Goal: Task Accomplishment & Management: Manage account settings

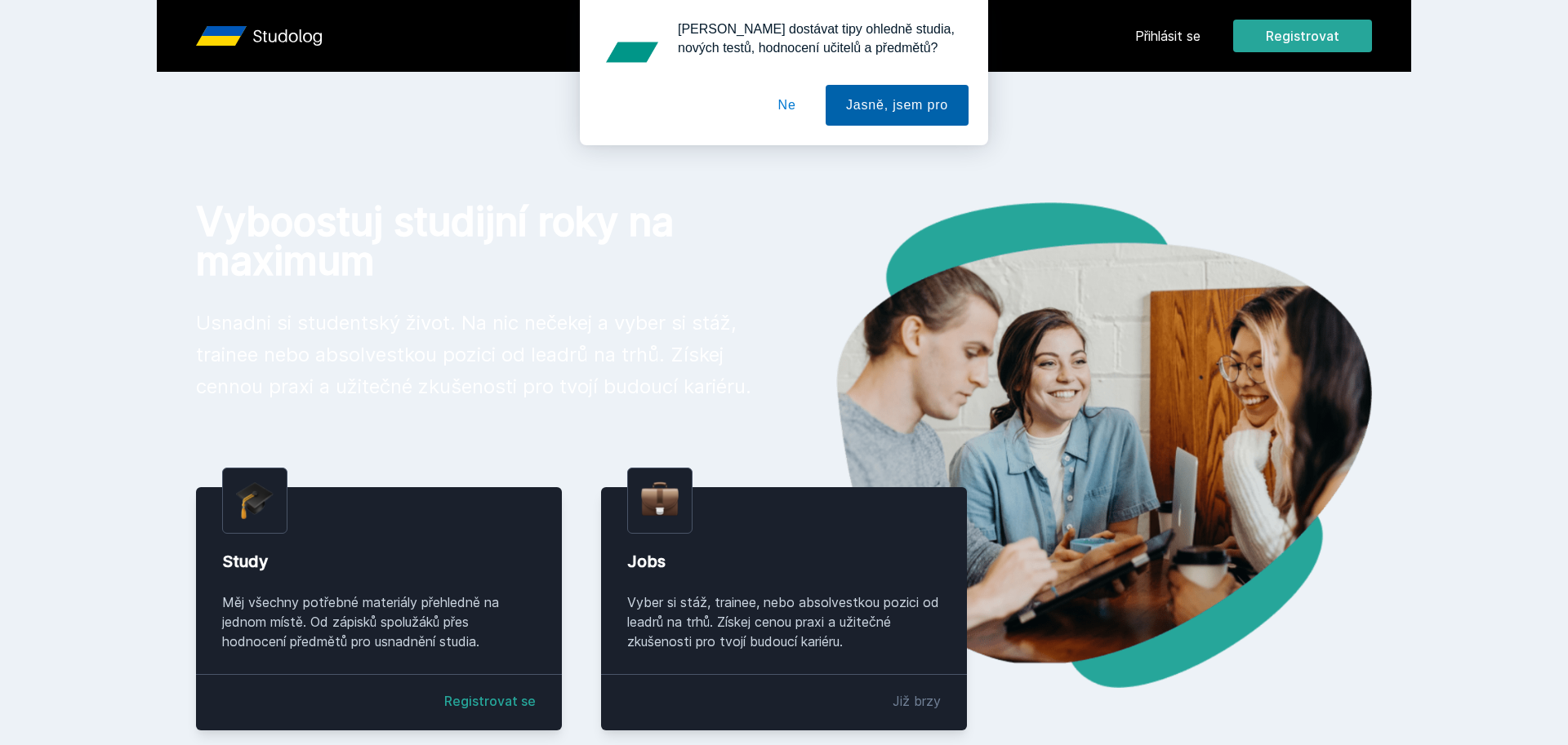
click at [881, 100] on button "Jasně, jsem pro" at bounding box center [897, 105] width 143 height 41
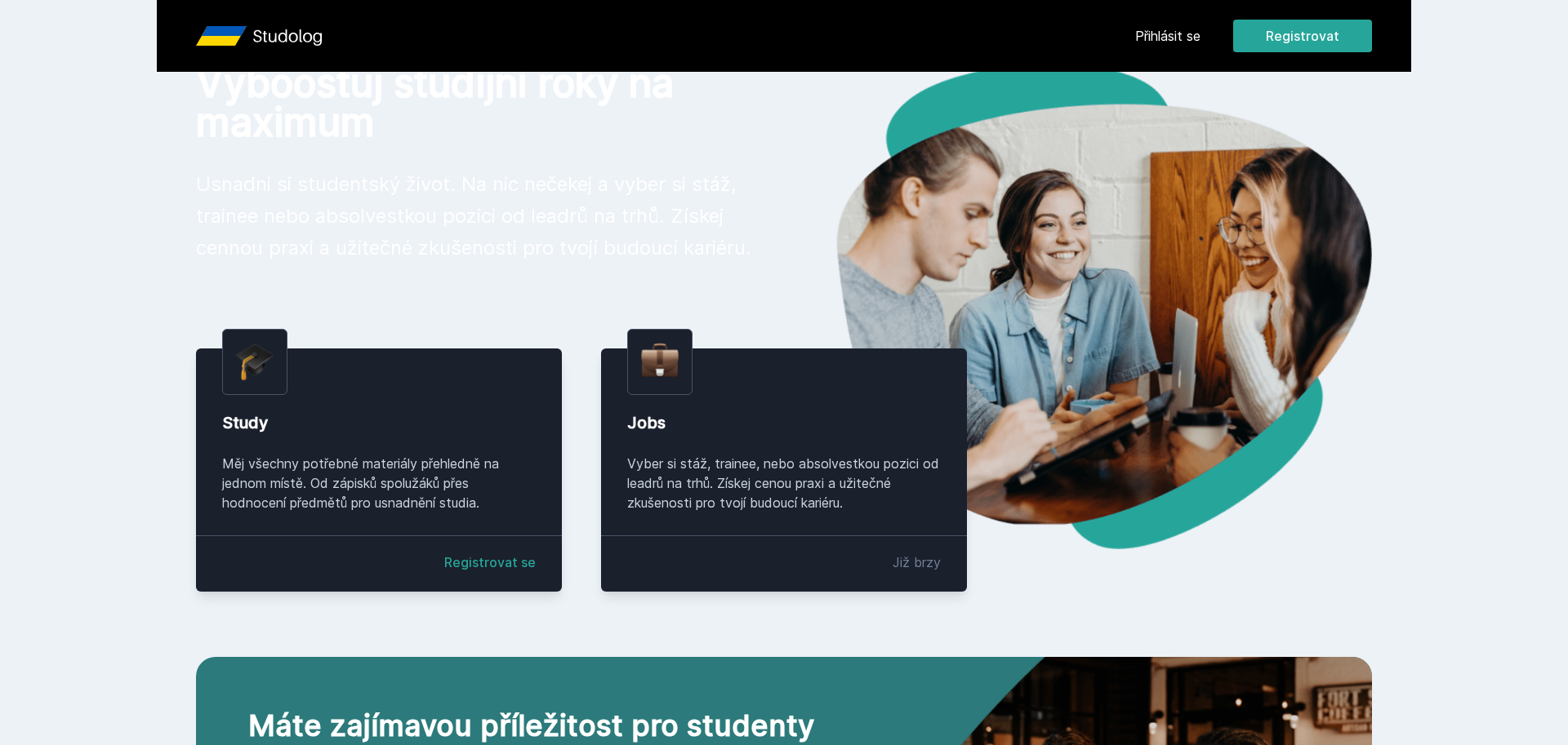
scroll to position [225, 0]
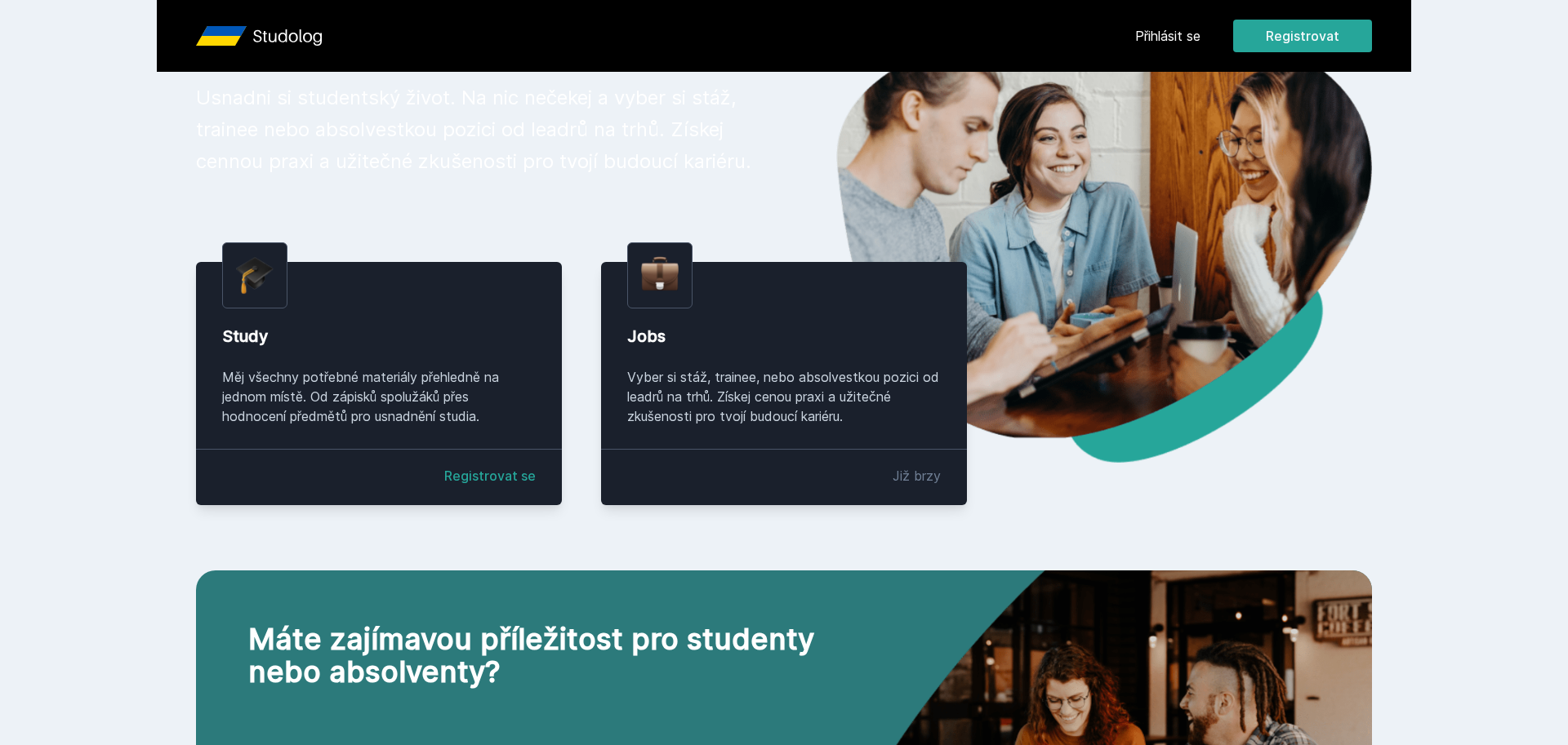
click at [489, 479] on link "Registrovat se" at bounding box center [490, 475] width 91 height 20
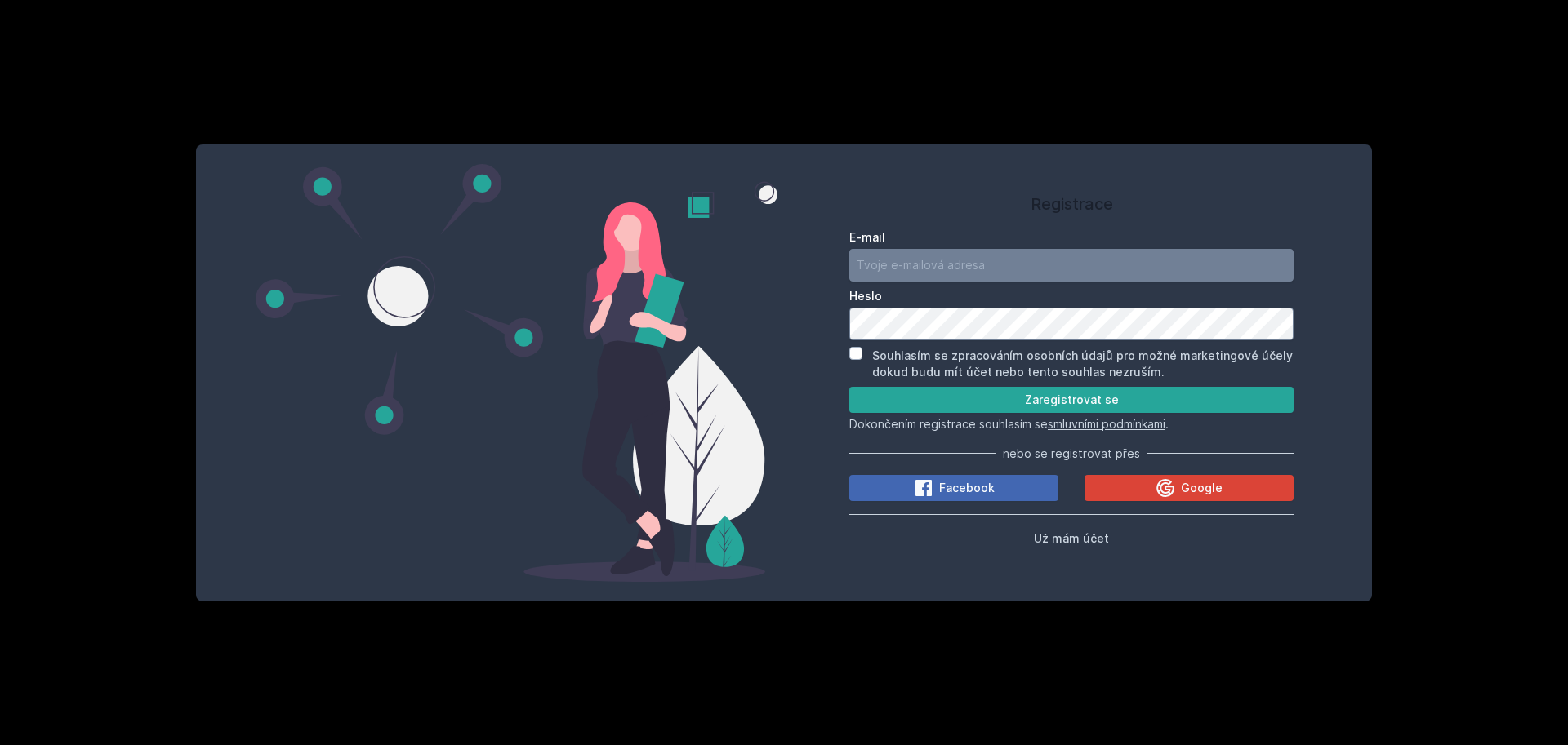
click at [883, 285] on form "E-mail [GEOGRAPHIC_DATA] Souhlasím se zpracováním osobních údajů pro možné mark…" at bounding box center [1071, 331] width 444 height 203
click at [888, 269] on input "E-mail" at bounding box center [1071, 265] width 444 height 32
type input "[EMAIL_ADDRESS][PERSON_NAME][DOMAIN_NAME]"
click at [684, 133] on div "Registrace E-mail [EMAIL_ADDRESS][PERSON_NAME][DOMAIN_NAME] Heslo Souhlasím se …" at bounding box center [784, 372] width 1568 height 745
click at [862, 353] on div "Souhlasím se zpracováním osobních údajů pro možné marketingové účely dokud budu…" at bounding box center [1071, 363] width 444 height 33
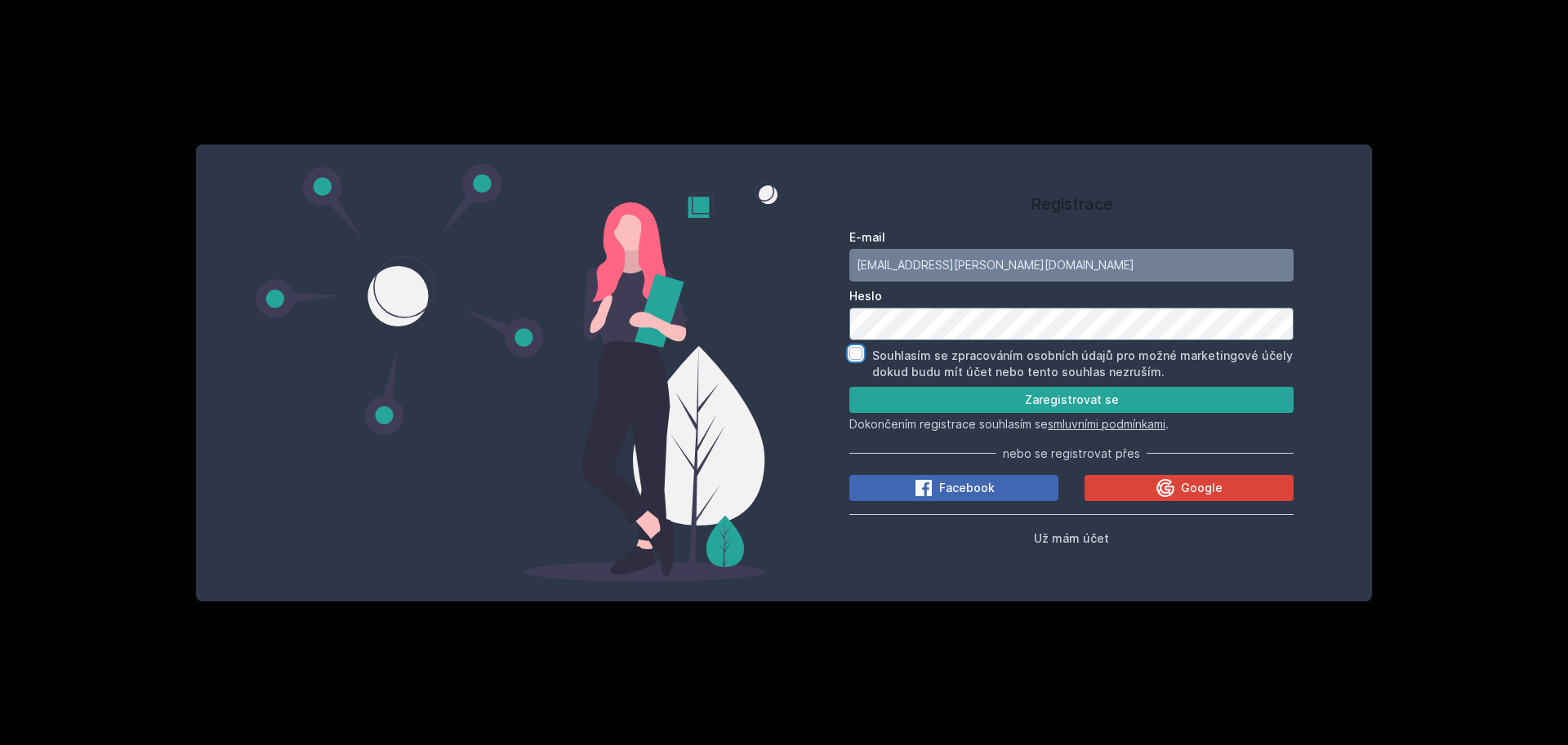
click at [858, 354] on input "Souhlasím se zpracováním osobních údajů pro možné marketingové účely dokud budu…" at bounding box center [856, 353] width 13 height 13
checkbox input "true"
click at [886, 396] on button "Zaregistrovat se" at bounding box center [1071, 399] width 444 height 26
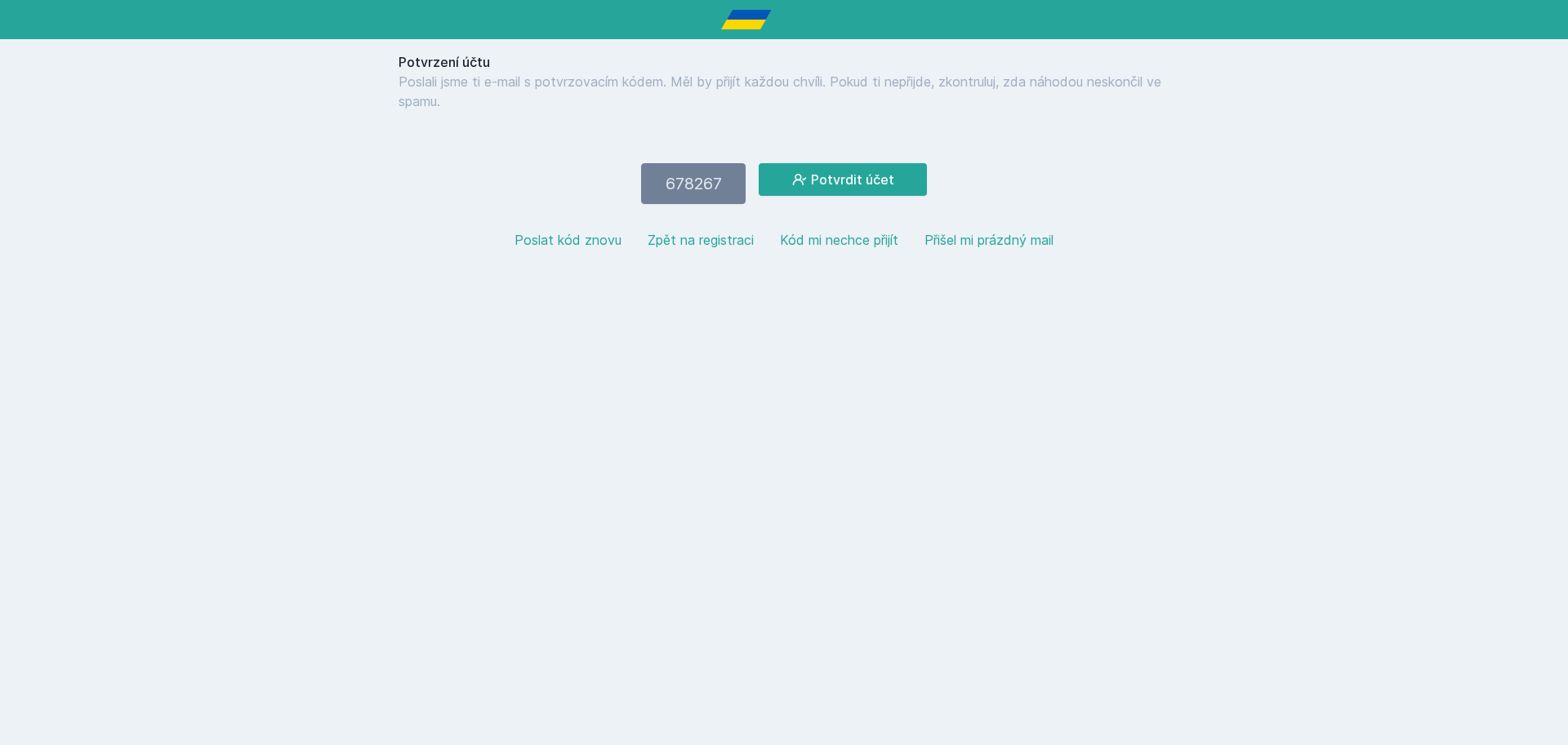
type input "678267"
click at [759, 163] on button "Potvrdit účet" at bounding box center [842, 180] width 168 height 32
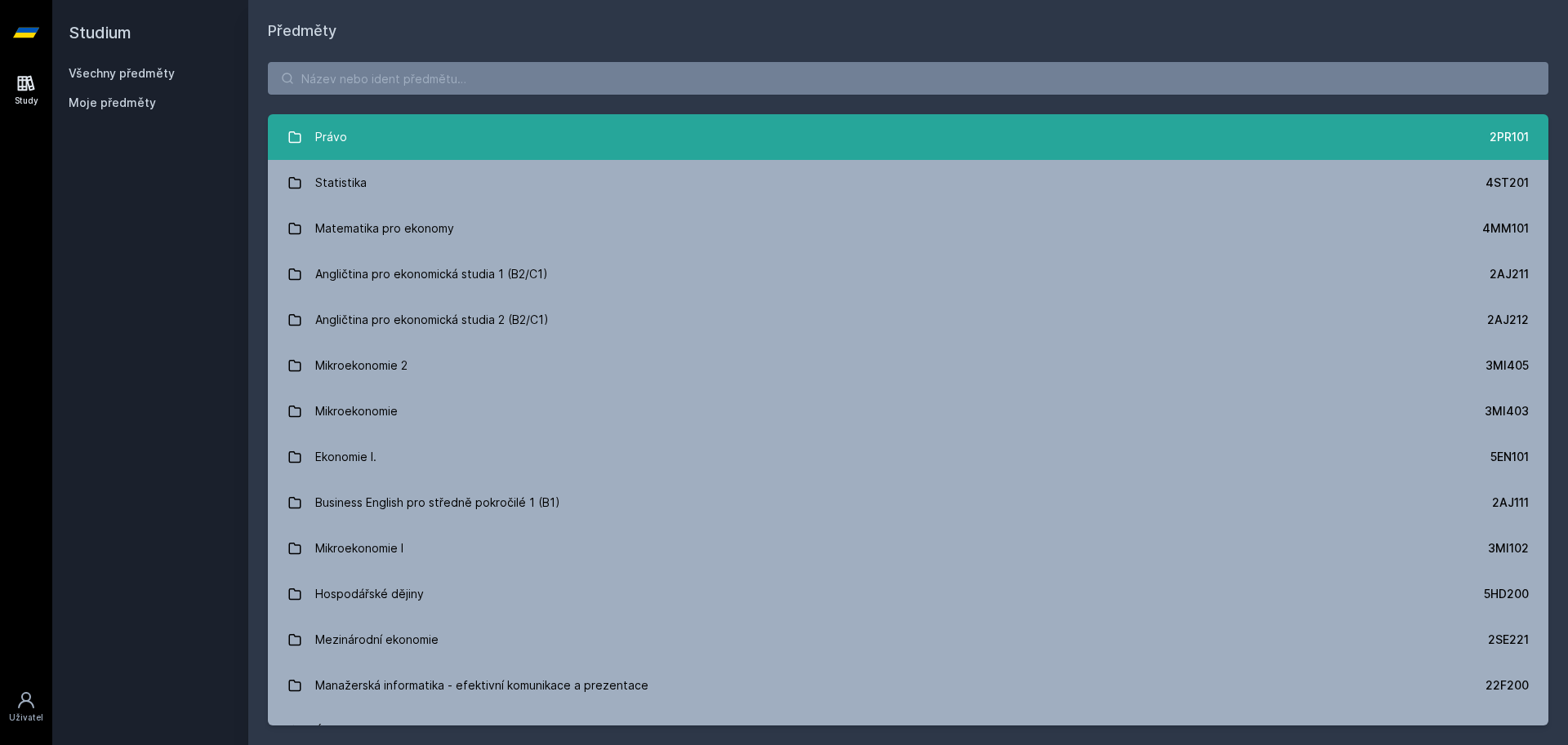
click at [395, 140] on link "Právo 2PR101" at bounding box center [908, 137] width 1280 height 46
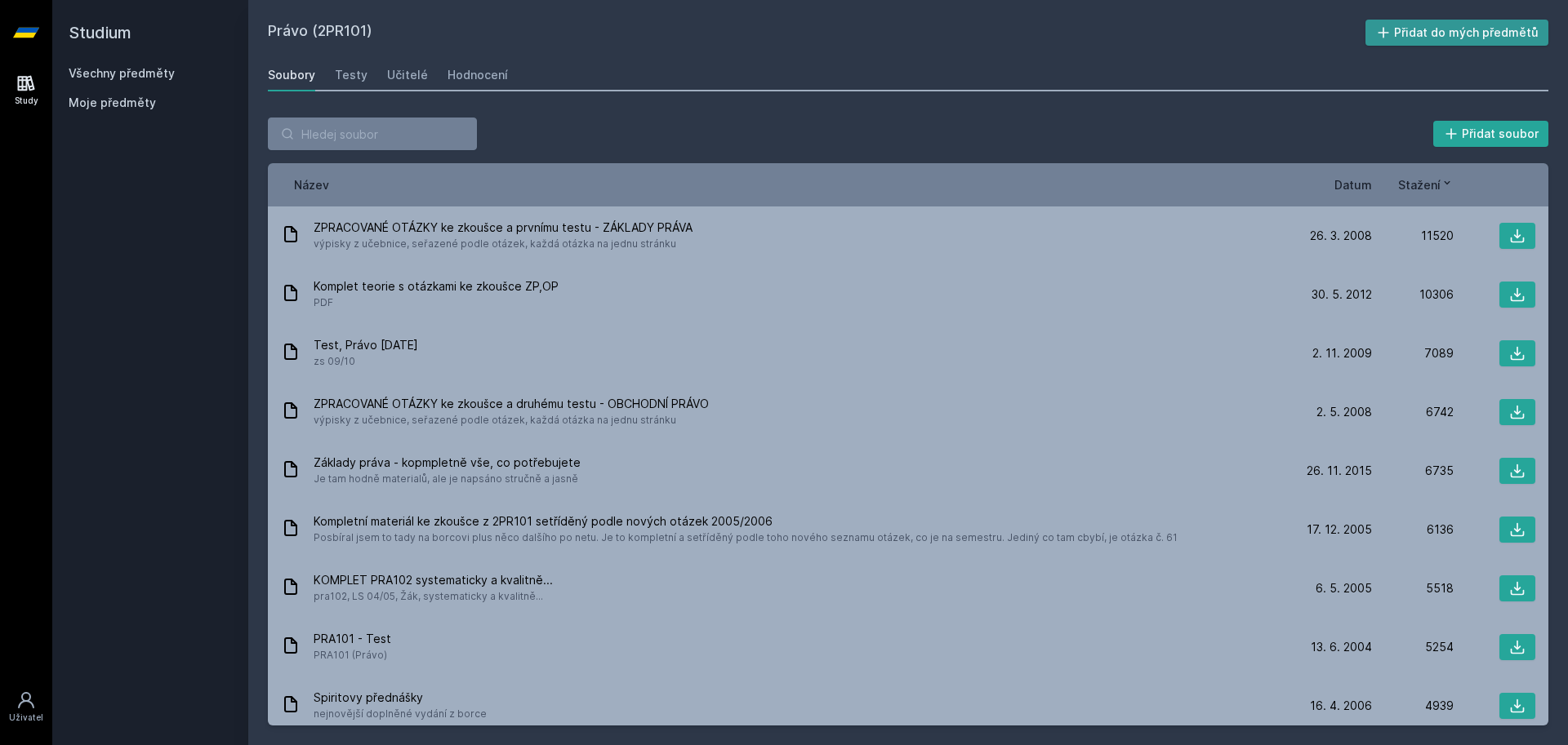
click at [1437, 31] on button "Přidat do mých předmětů" at bounding box center [1457, 32] width 184 height 26
click at [407, 74] on div "Učitelé" at bounding box center [407, 74] width 41 height 16
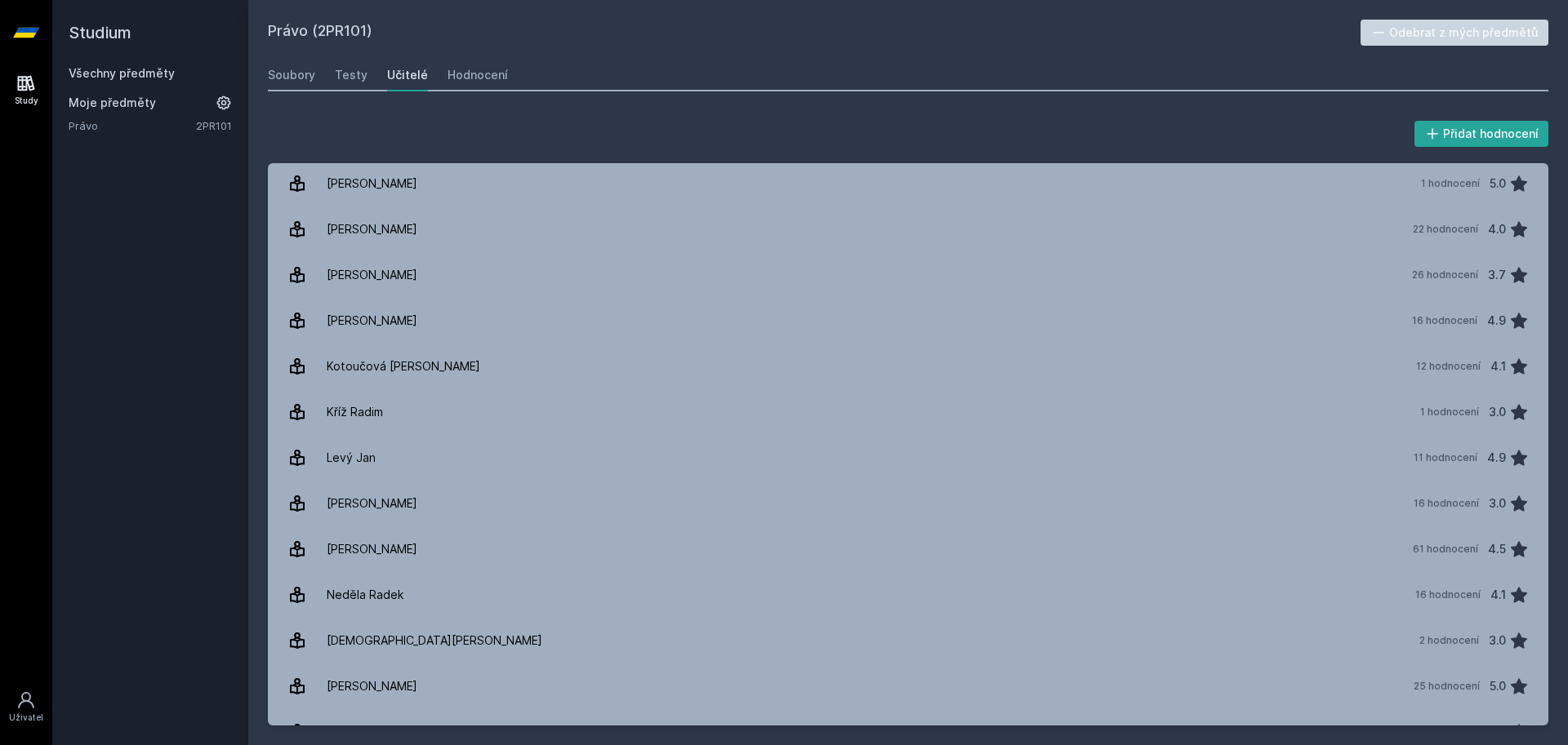
scroll to position [651, 0]
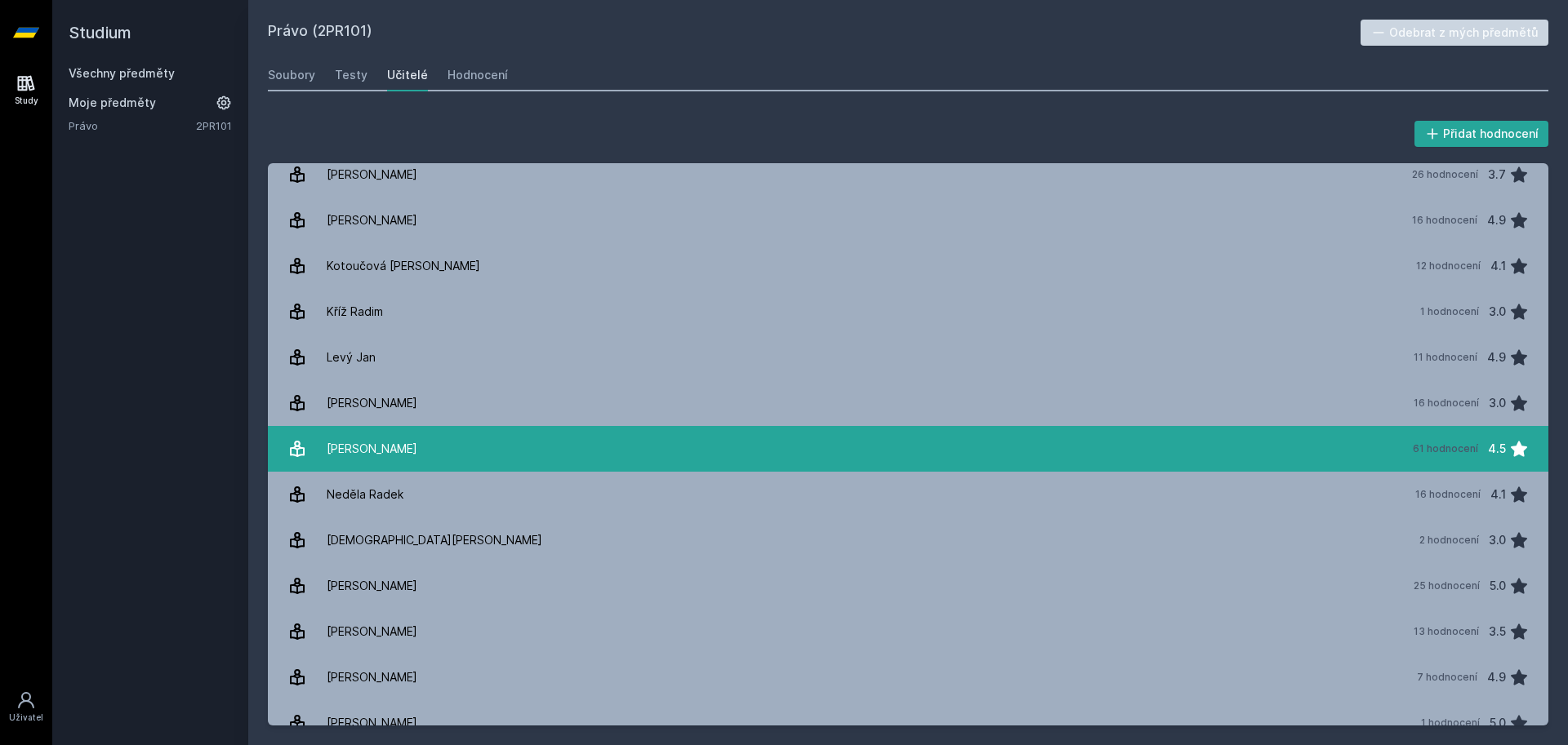
click at [397, 458] on div "[PERSON_NAME]" at bounding box center [371, 449] width 90 height 32
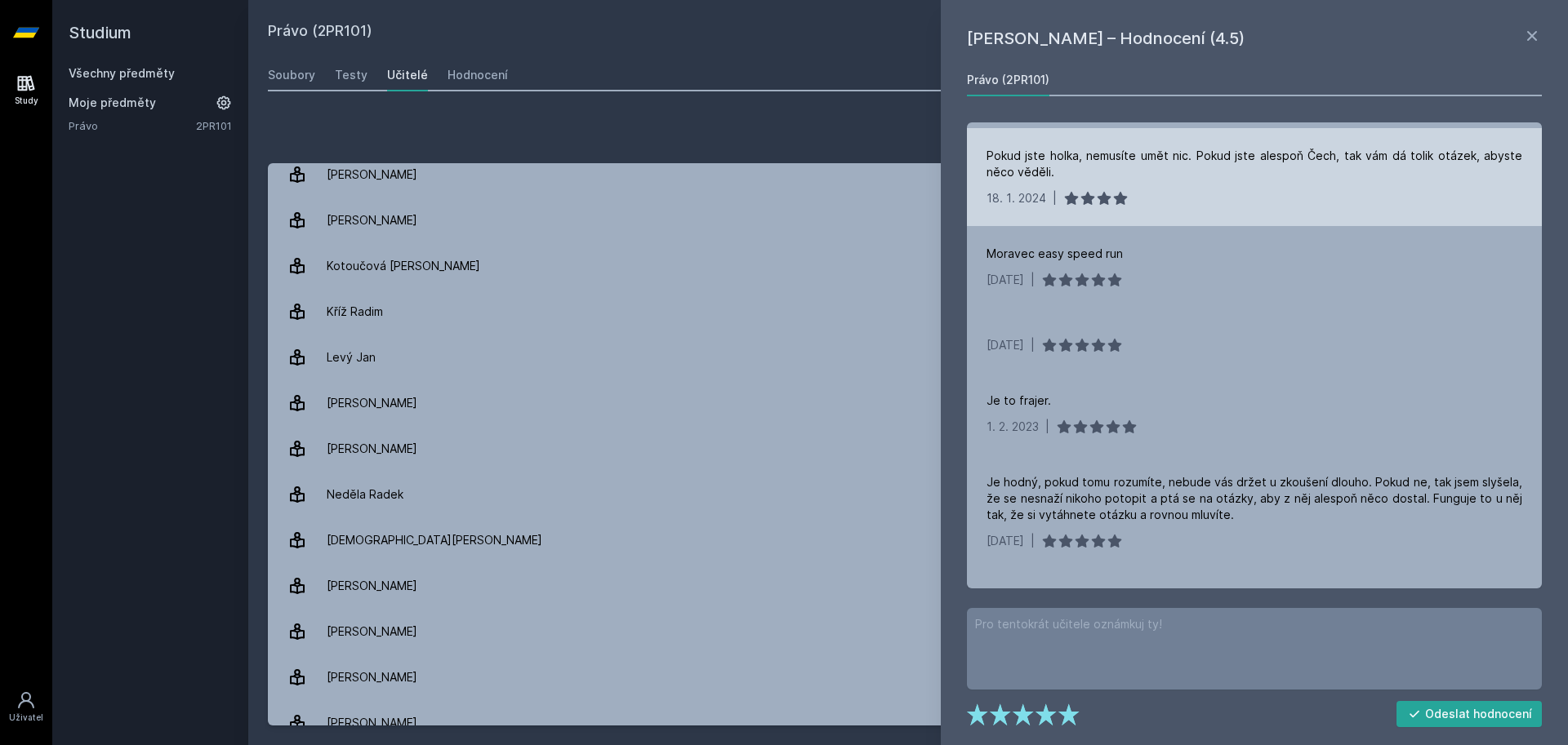
scroll to position [372, 0]
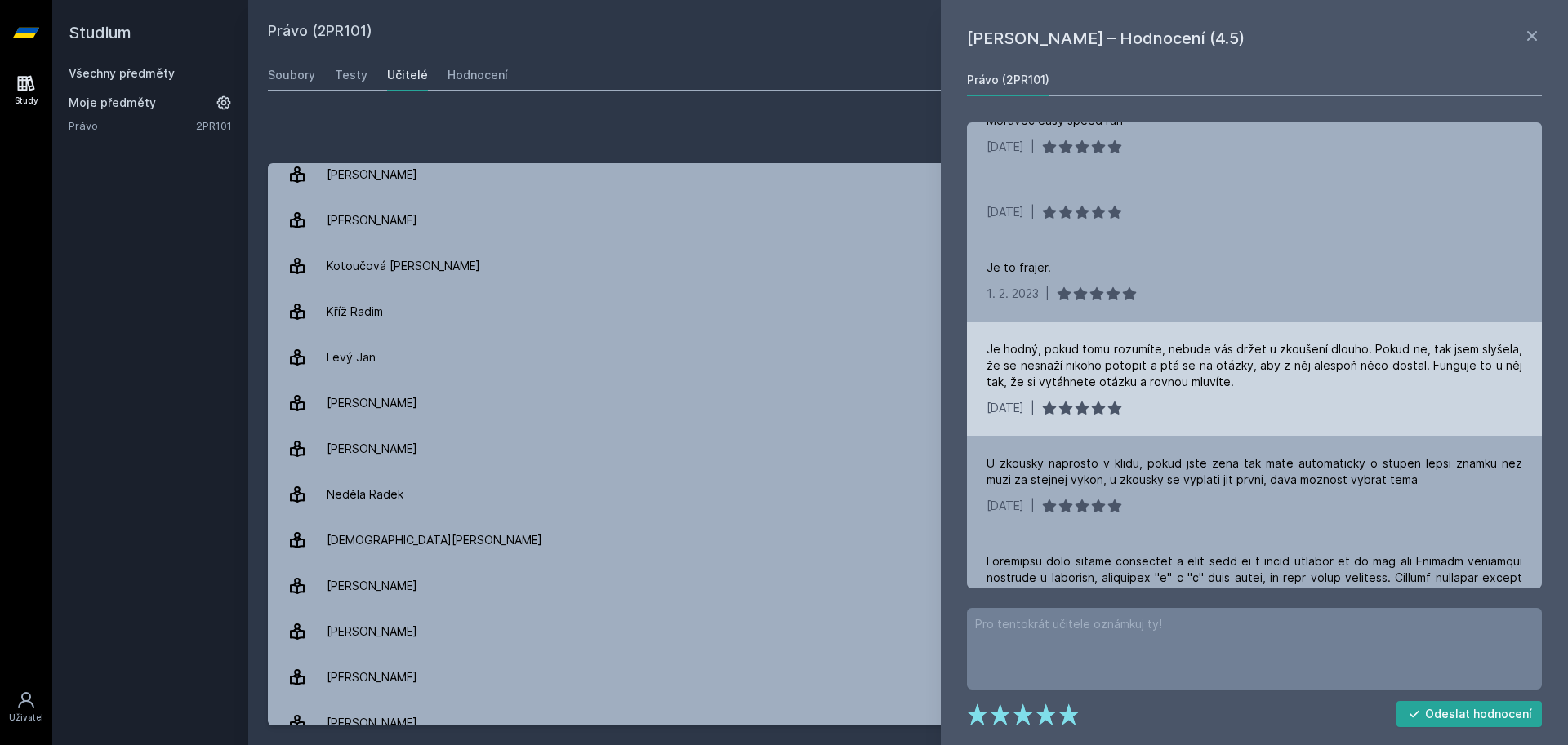
click at [1094, 355] on div "Je hodný, pokud tomu rozumíte, nebude vás držet u zkoušení dlouho. Pokud ne, ta…" at bounding box center [1253, 366] width 535 height 49
drag, startPoint x: 1094, startPoint y: 355, endPoint x: 1237, endPoint y: 363, distance: 143.2
click at [1237, 363] on div "Je hodný, pokud tomu rozumíte, nebude vás držet u zkoušení dlouho. Pokud ne, ta…" at bounding box center [1253, 366] width 535 height 49
click at [1358, 372] on div "Je hodný, pokud tomu rozumíte, nebude vás držet u zkoušení dlouho. Pokud ne, ta…" at bounding box center [1253, 366] width 535 height 49
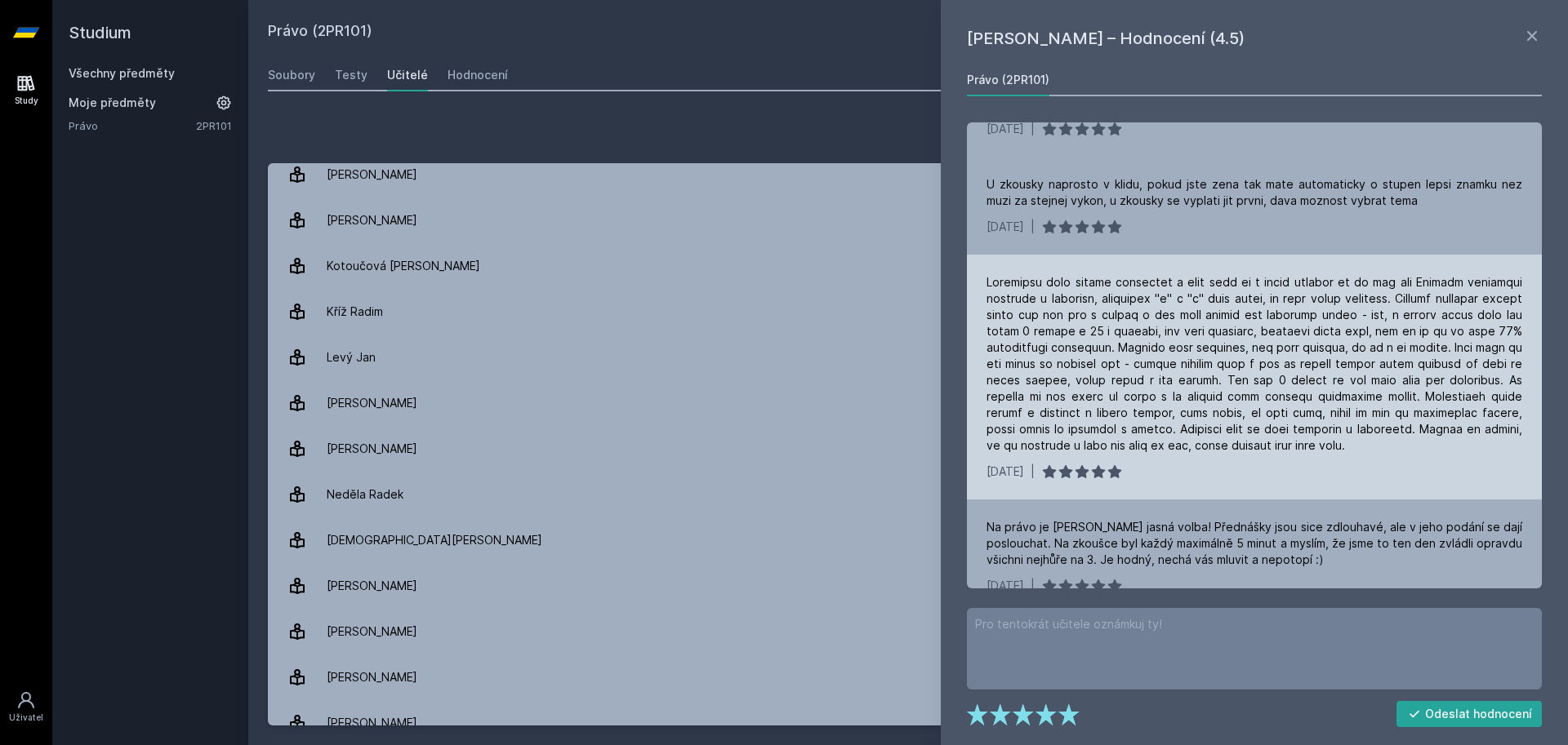
scroll to position [837, 0]
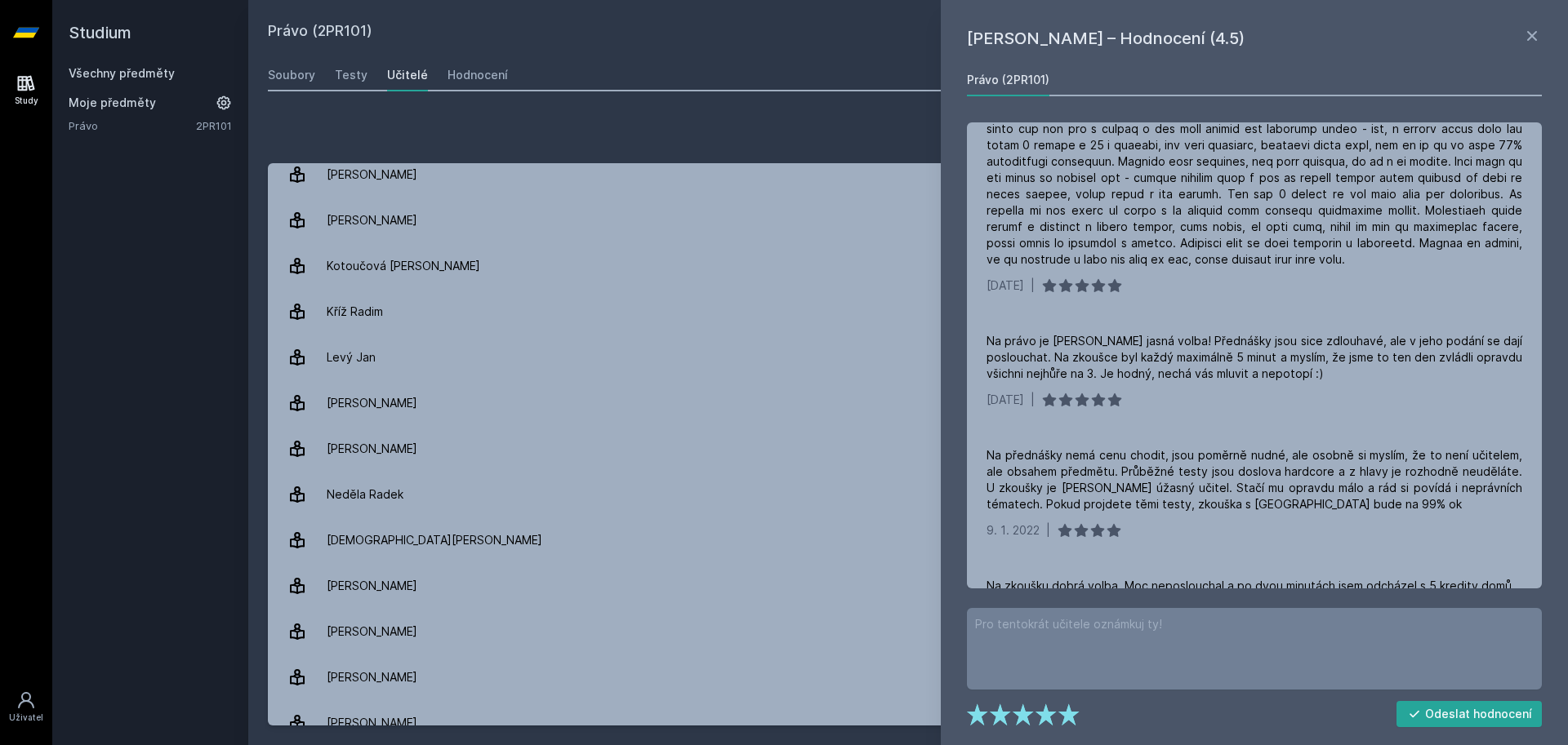
click at [116, 77] on link "Všechny předměty" at bounding box center [122, 73] width 106 height 14
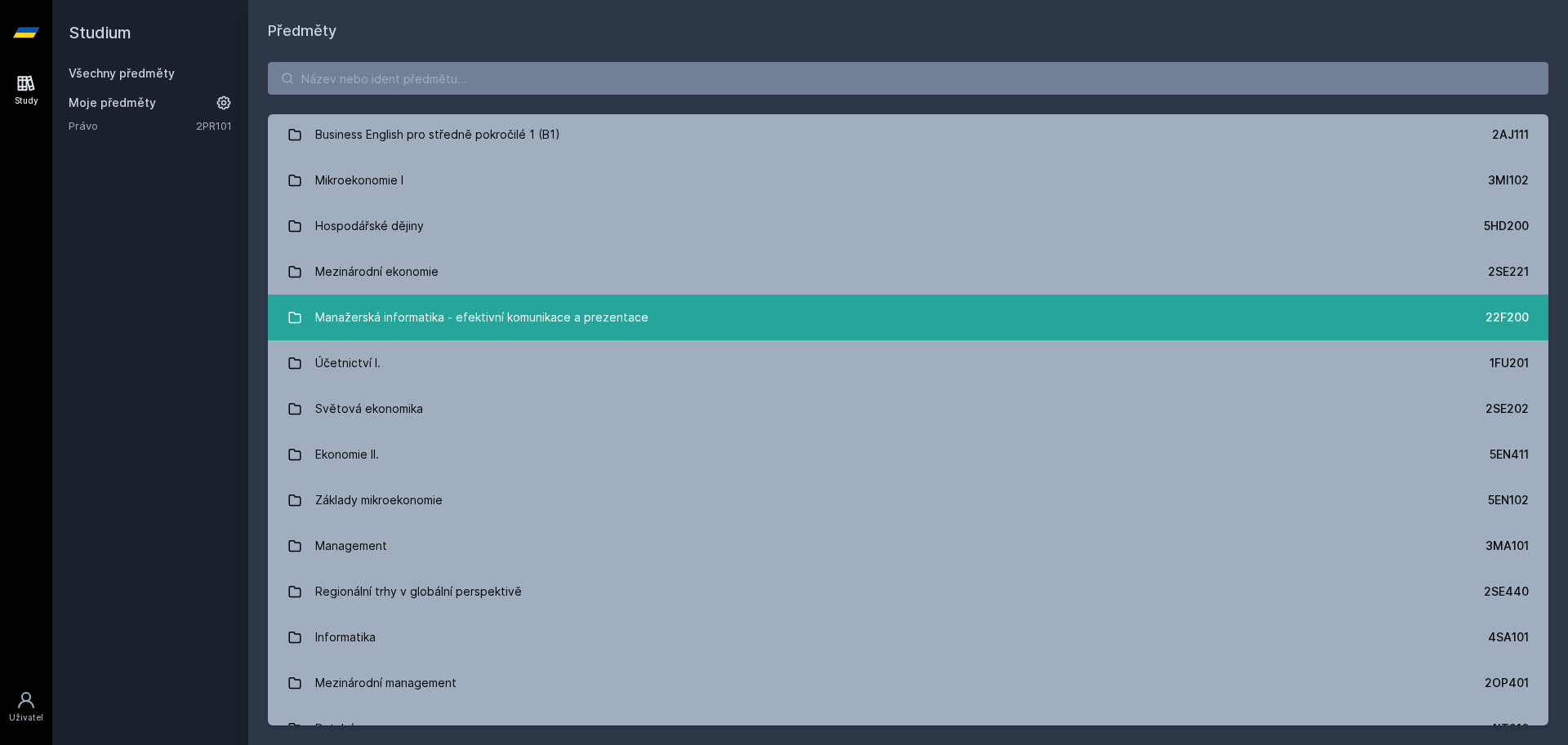
scroll to position [465, 0]
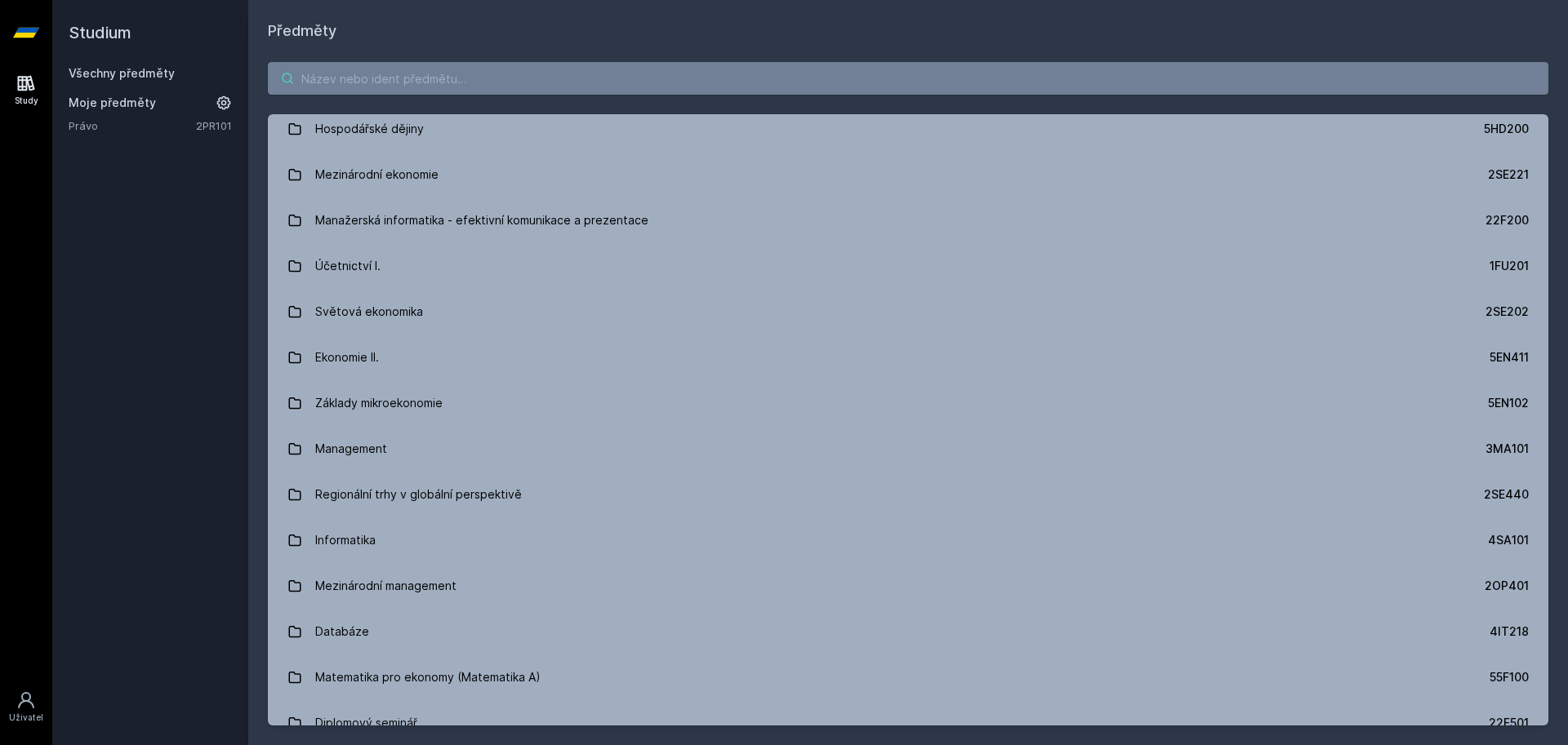
click at [409, 79] on input "search" at bounding box center [908, 78] width 1280 height 32
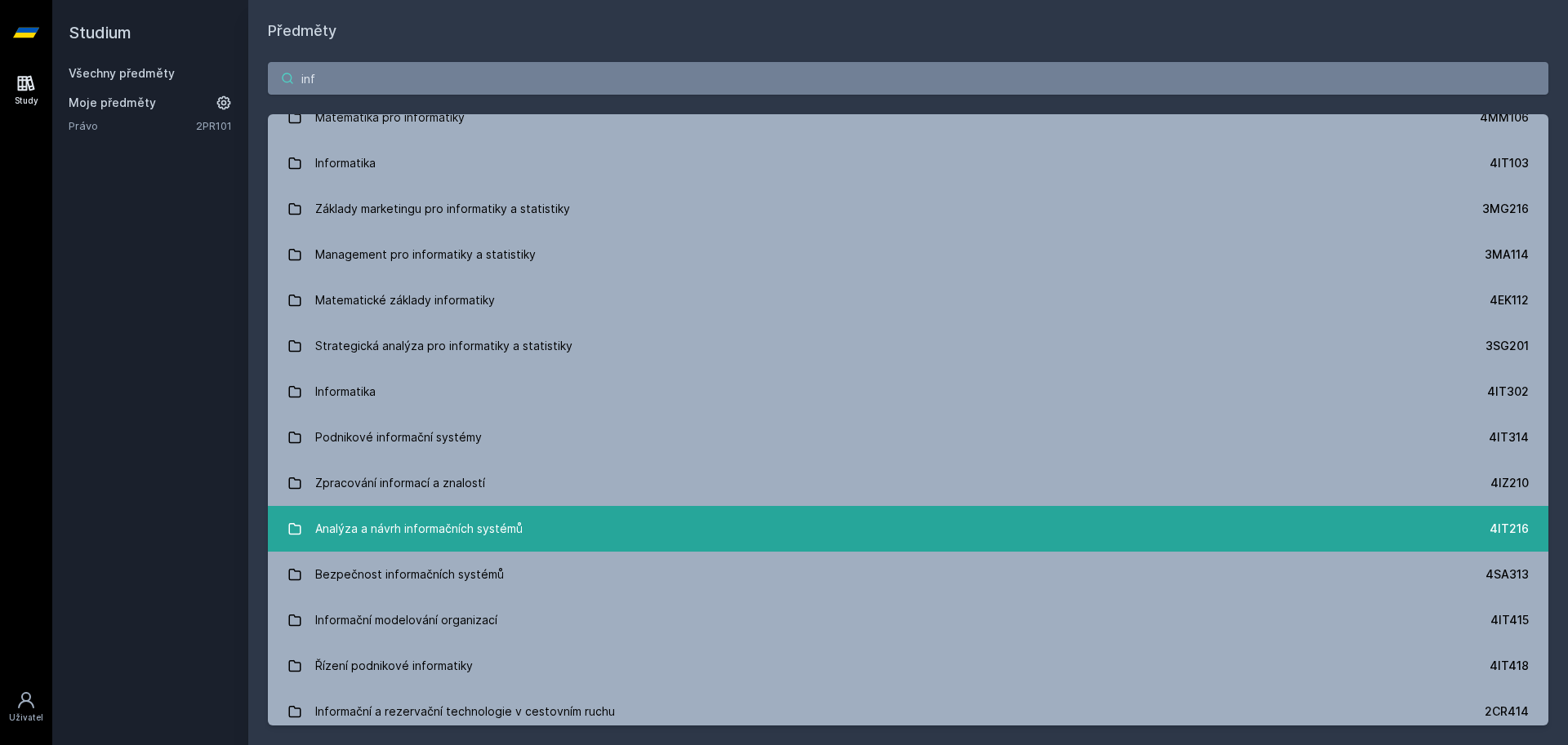
scroll to position [0, 0]
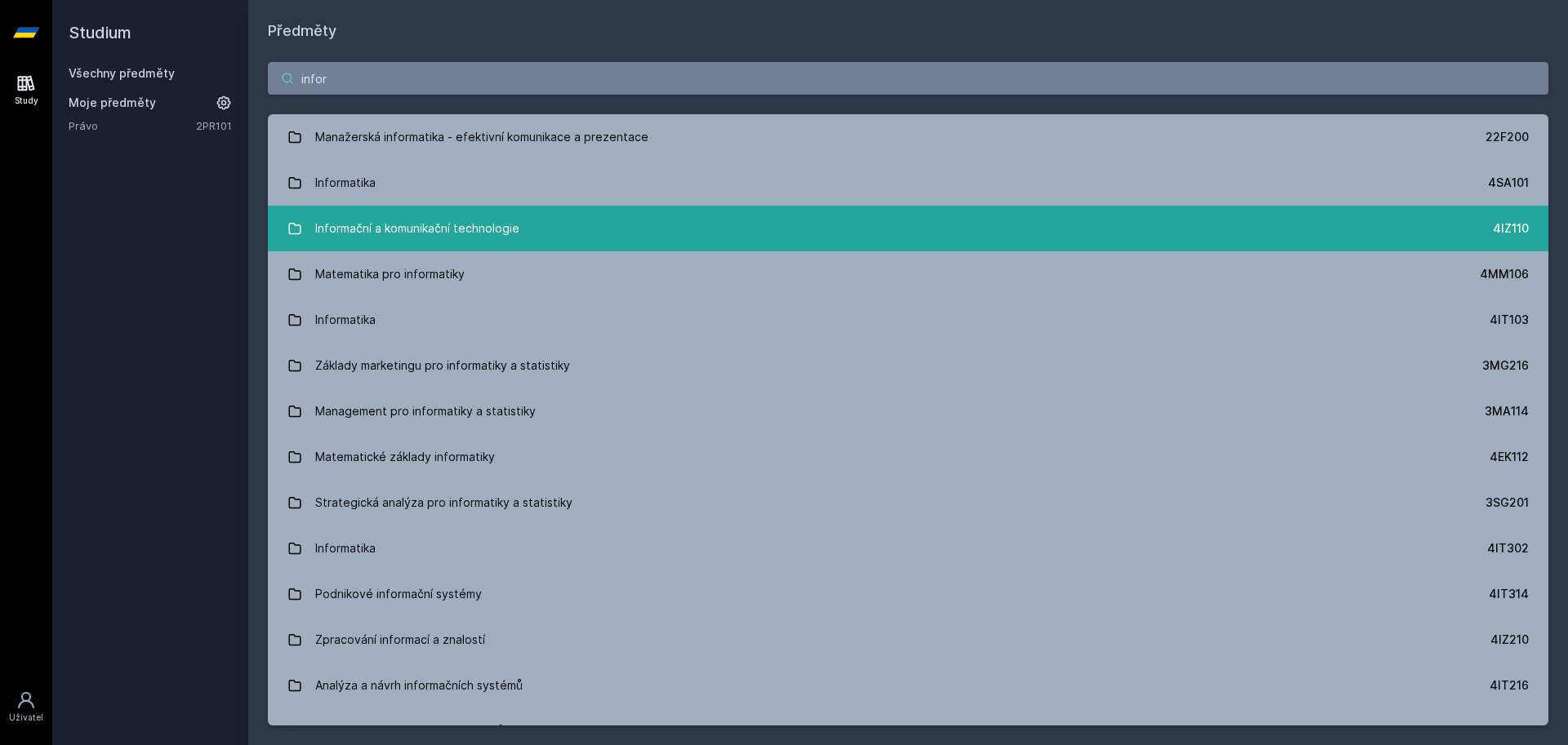
type input "infor"
click at [478, 235] on div "Informační a komunikační technologie" at bounding box center [416, 228] width 204 height 32
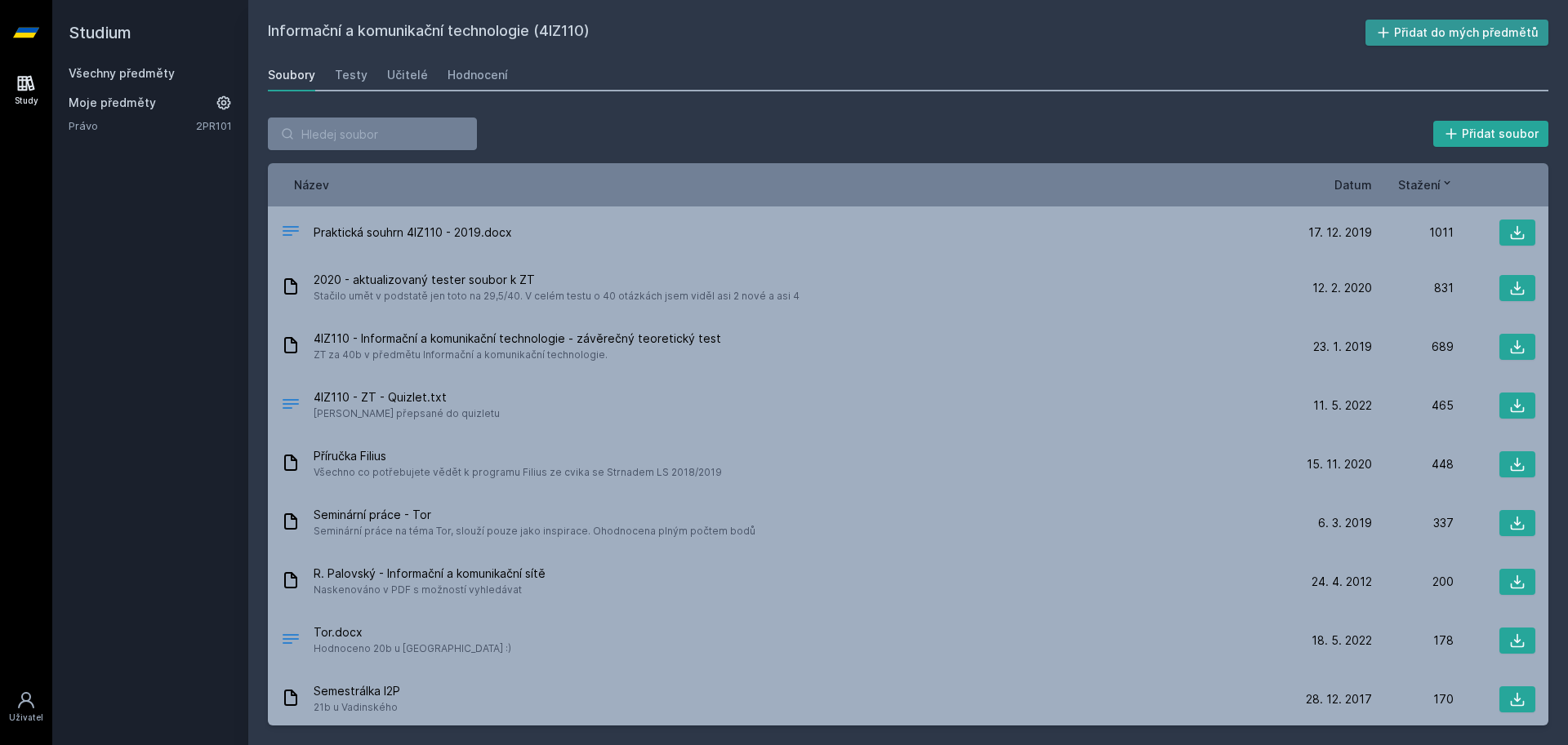
click at [1447, 22] on button "Přidat do mých předmětů" at bounding box center [1457, 32] width 184 height 26
click at [356, 67] on div "Testy" at bounding box center [351, 74] width 32 height 16
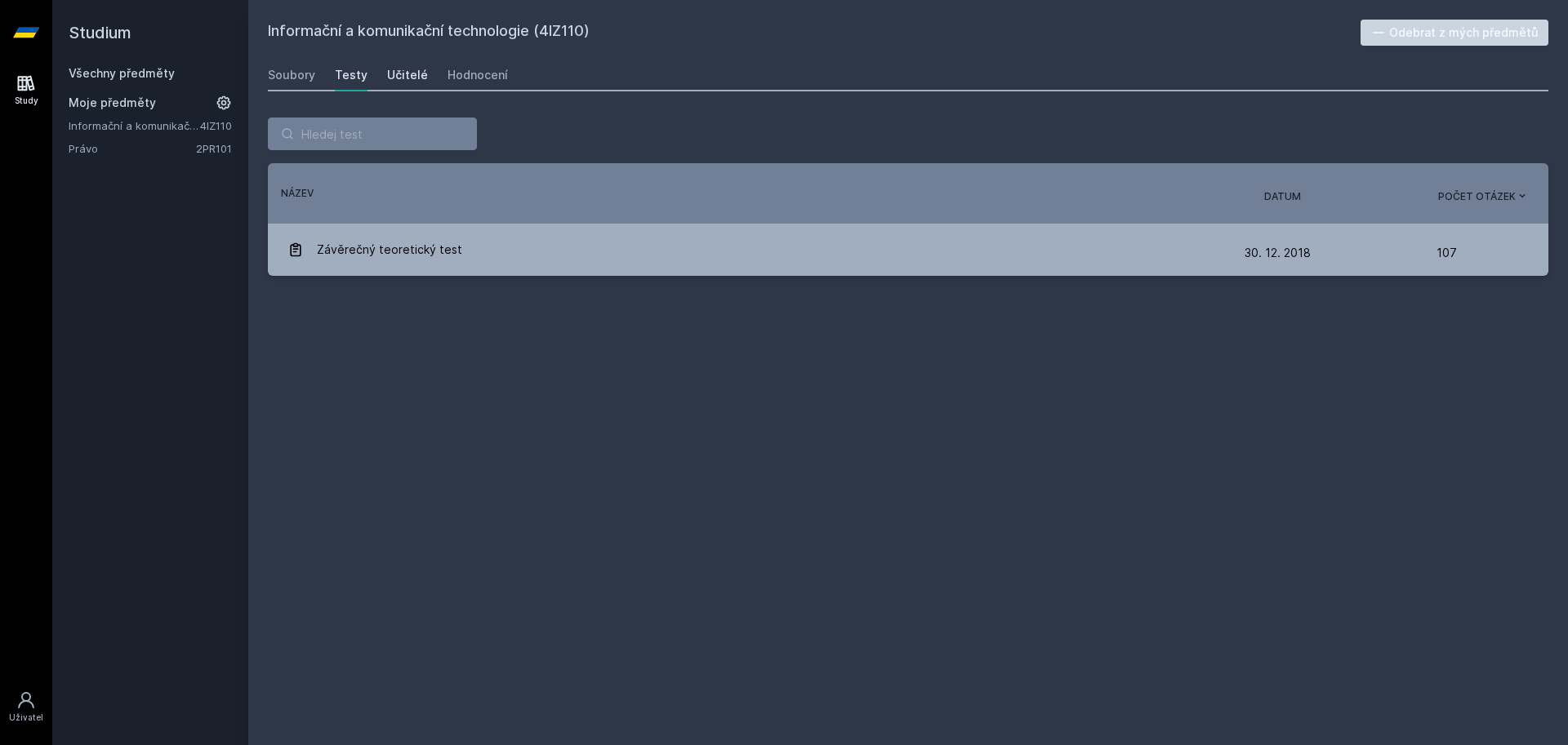
click at [388, 81] on div "Učitelé" at bounding box center [407, 74] width 41 height 16
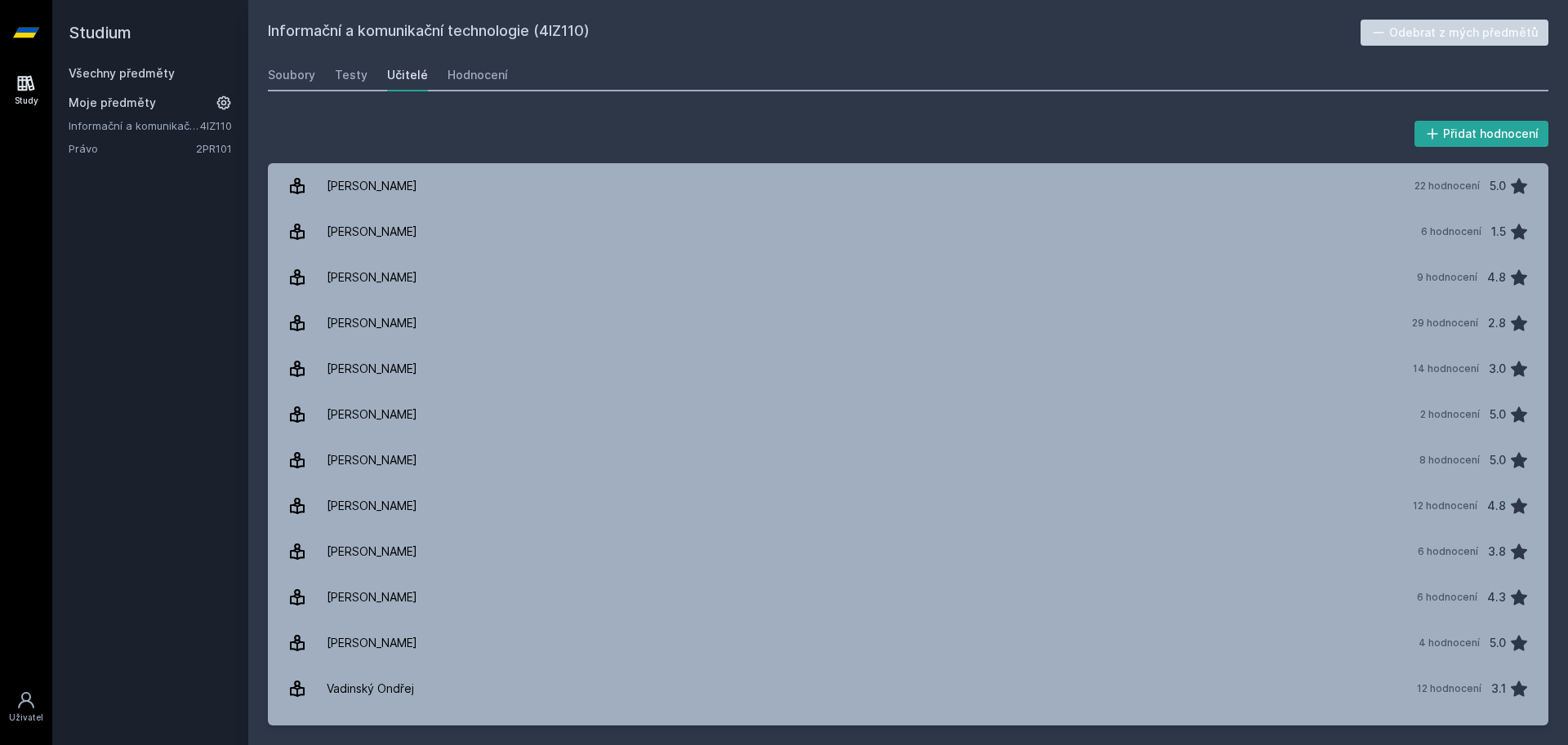
click at [132, 67] on div "Všechny předměty" at bounding box center [150, 73] width 164 height 16
click at [154, 71] on link "Všechny předměty" at bounding box center [122, 73] width 106 height 14
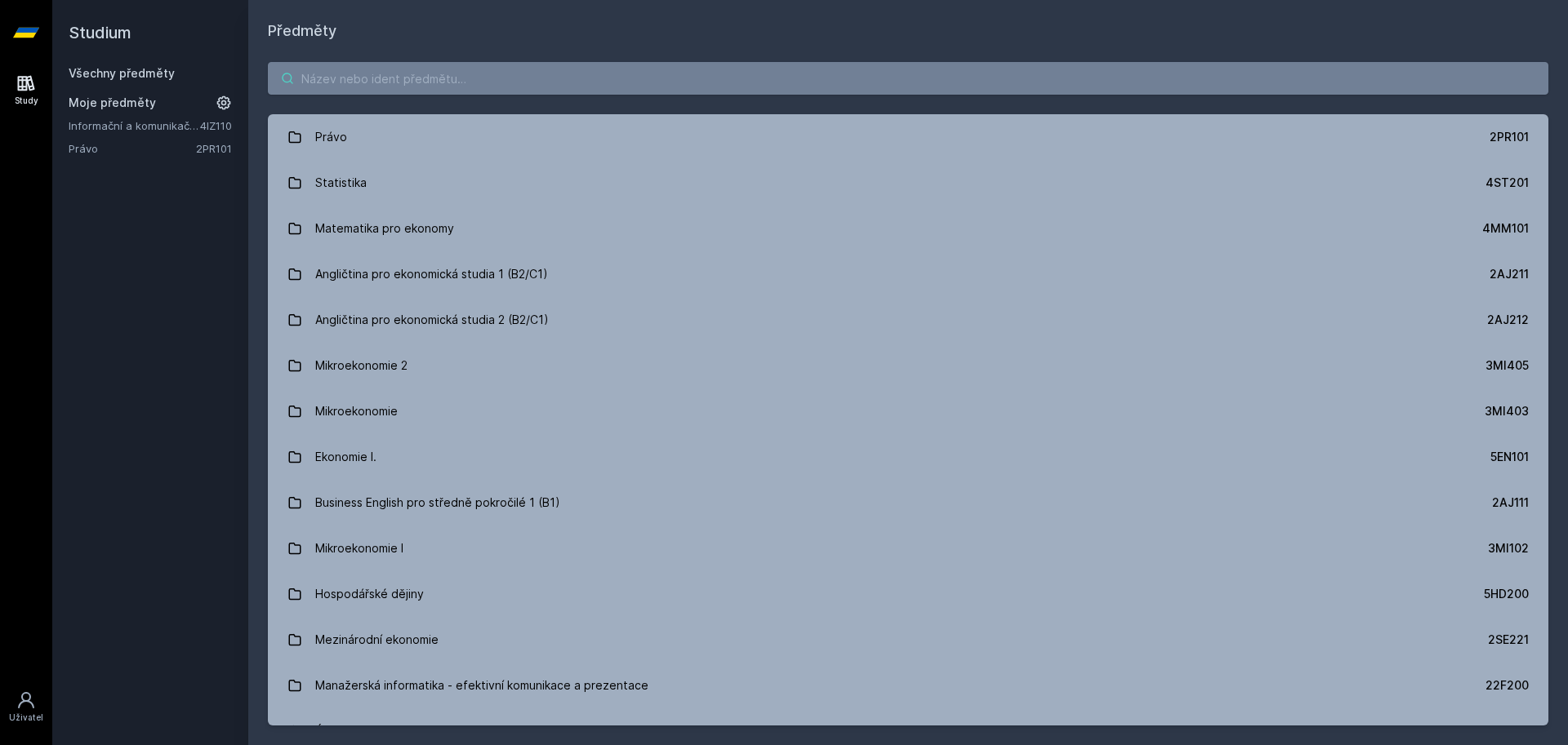
click at [362, 84] on input "search" at bounding box center [908, 78] width 1280 height 32
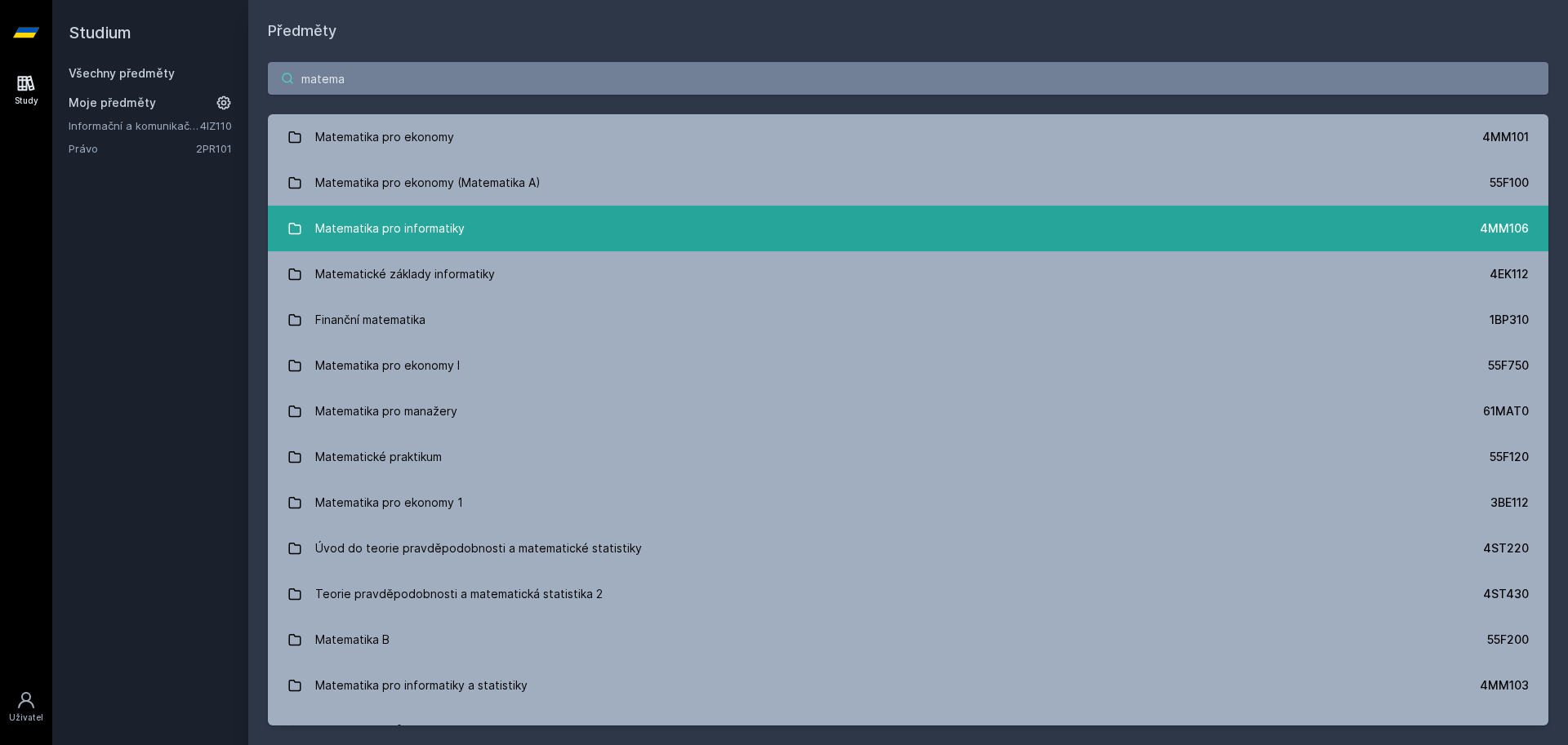
type input "matema"
click at [501, 239] on link "Matematika pro informatiky 4MM106" at bounding box center [908, 228] width 1280 height 46
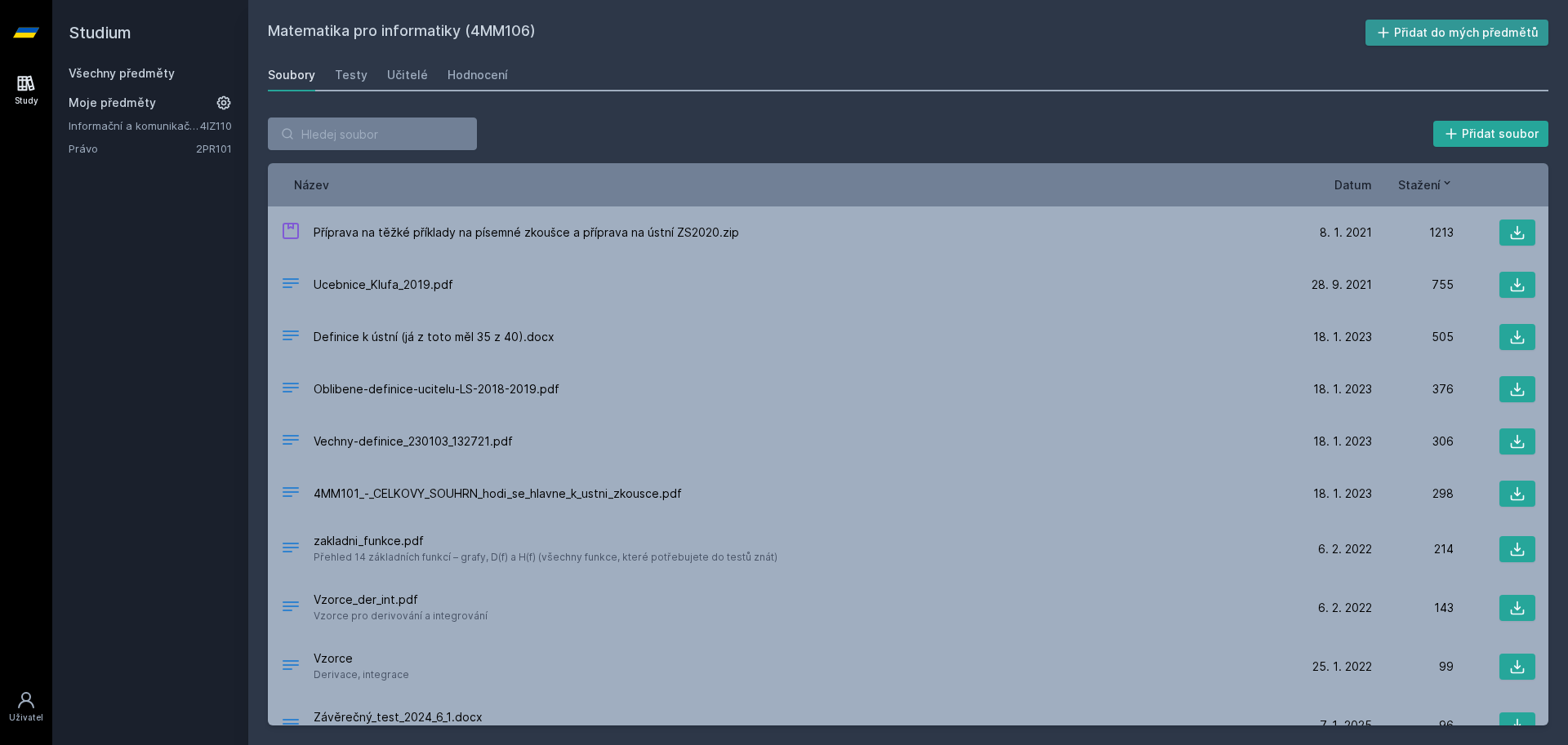
click at [1452, 31] on button "Přidat do mých předmětů" at bounding box center [1457, 32] width 184 height 26
click at [413, 87] on link "Učitelé" at bounding box center [407, 75] width 41 height 32
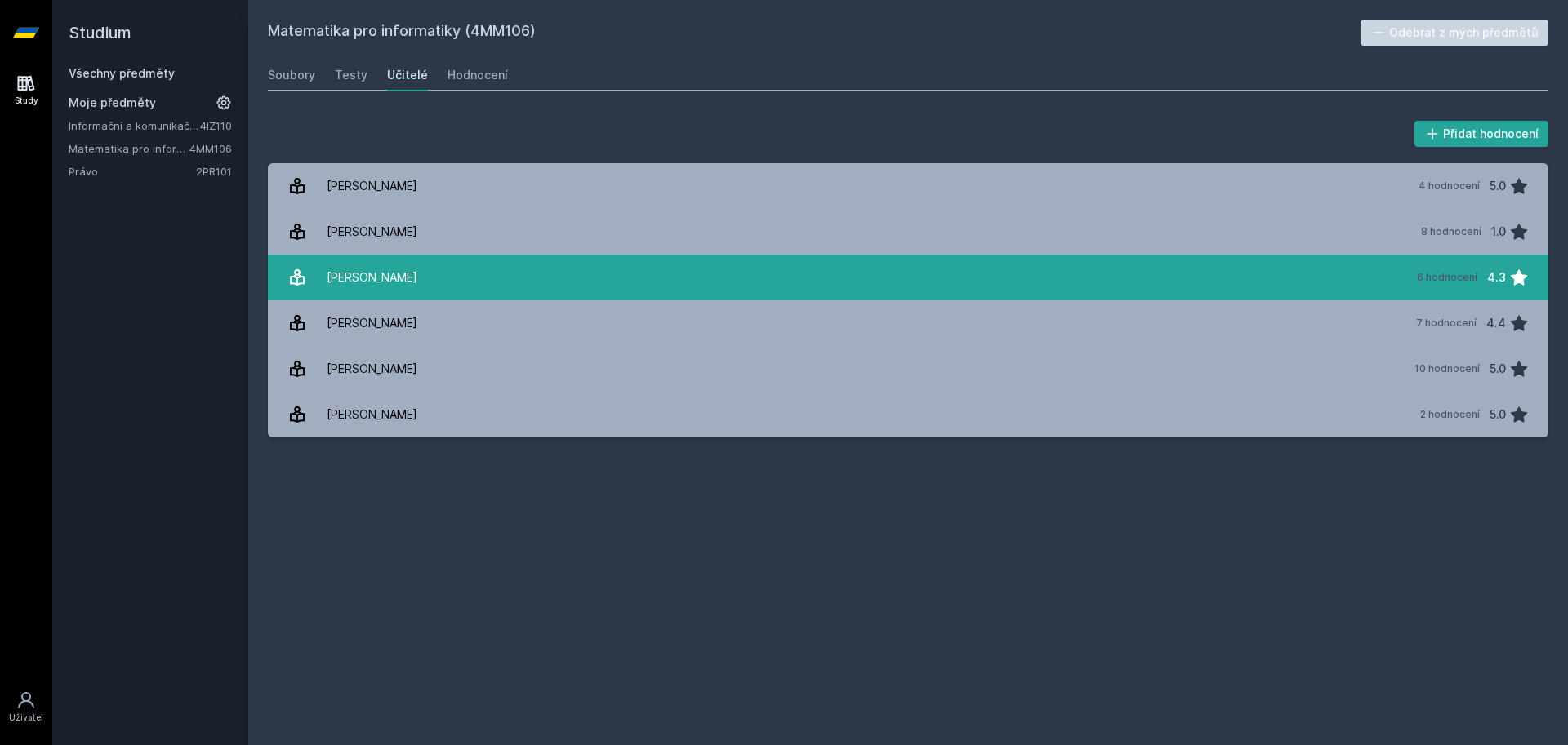
click at [413, 270] on link "[PERSON_NAME] 6 hodnocení 4.3" at bounding box center [908, 277] width 1280 height 46
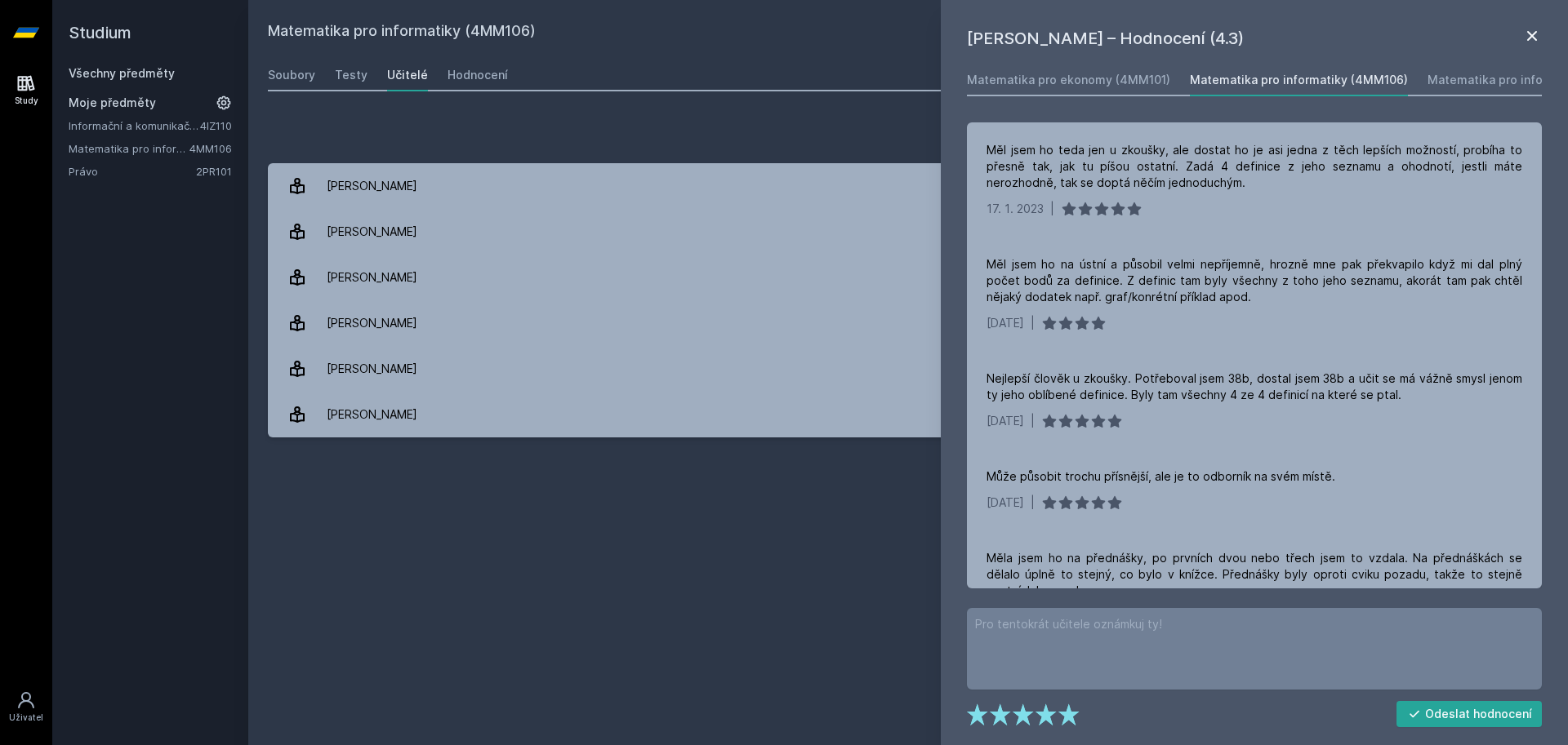
click at [1524, 30] on icon at bounding box center [1532, 35] width 20 height 20
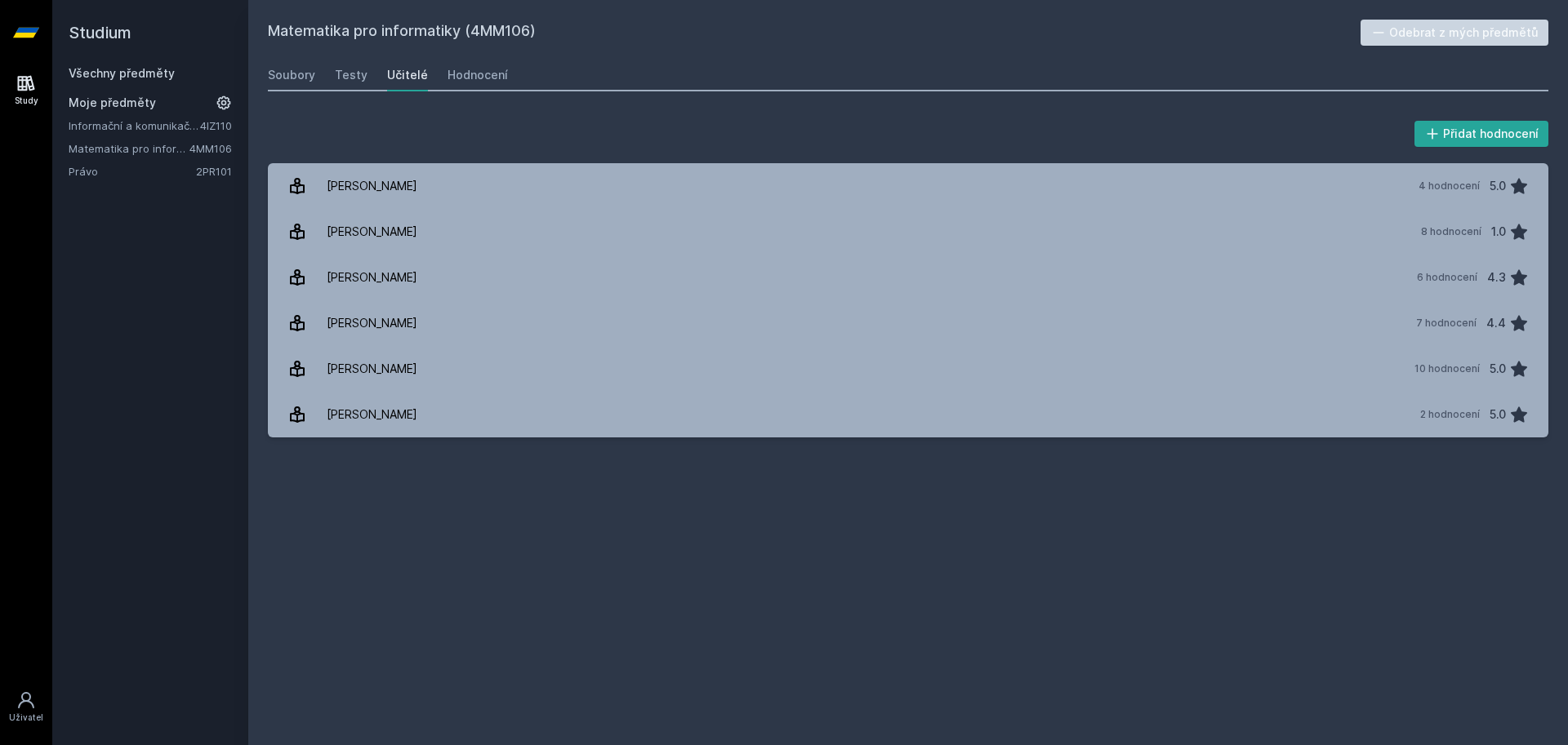
click at [153, 69] on link "Všechny předměty" at bounding box center [122, 73] width 106 height 14
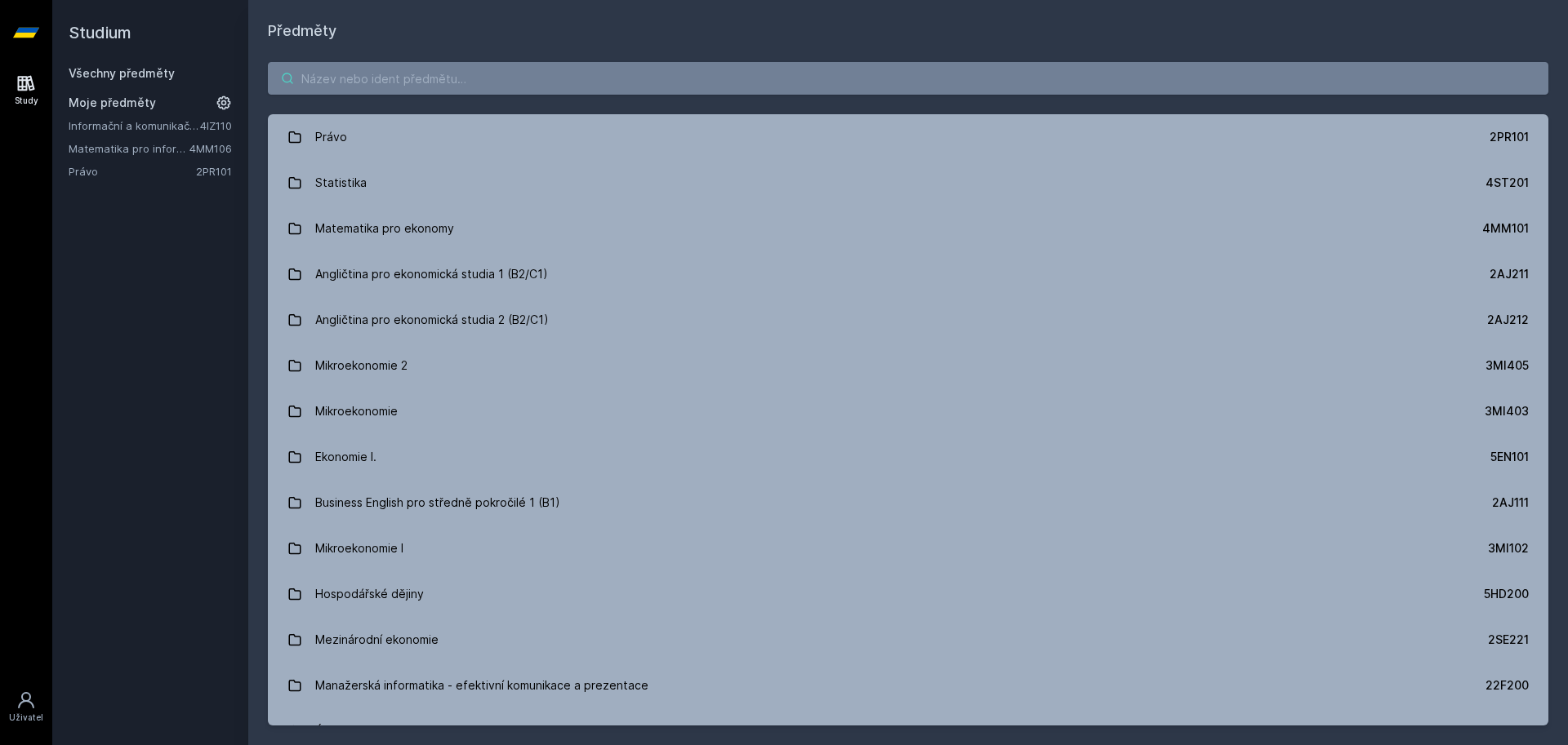
click at [443, 78] on input "search" at bounding box center [908, 78] width 1280 height 32
type input "n2m4in"
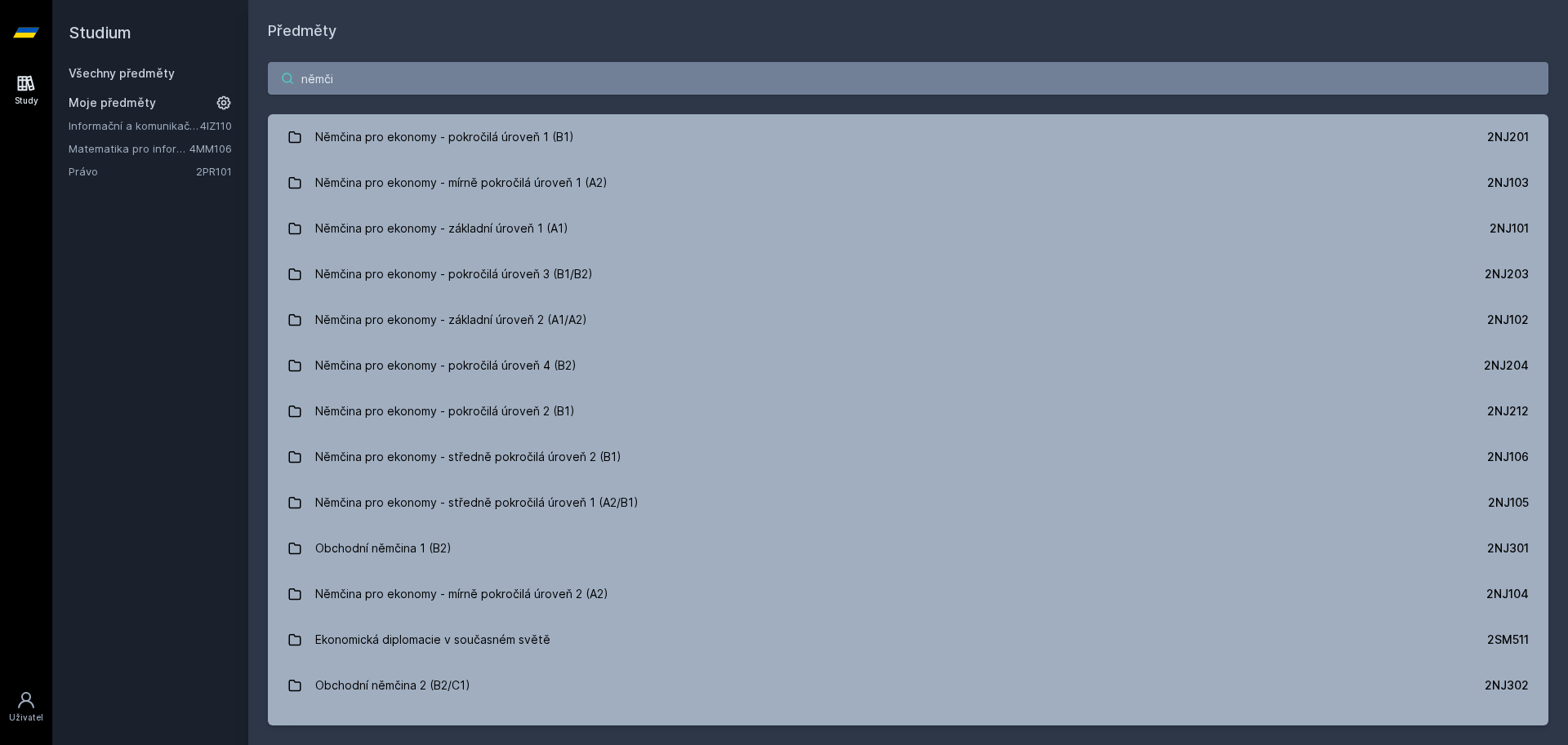
type input "němčin"
click at [434, 79] on input "němčin" at bounding box center [908, 78] width 1280 height 32
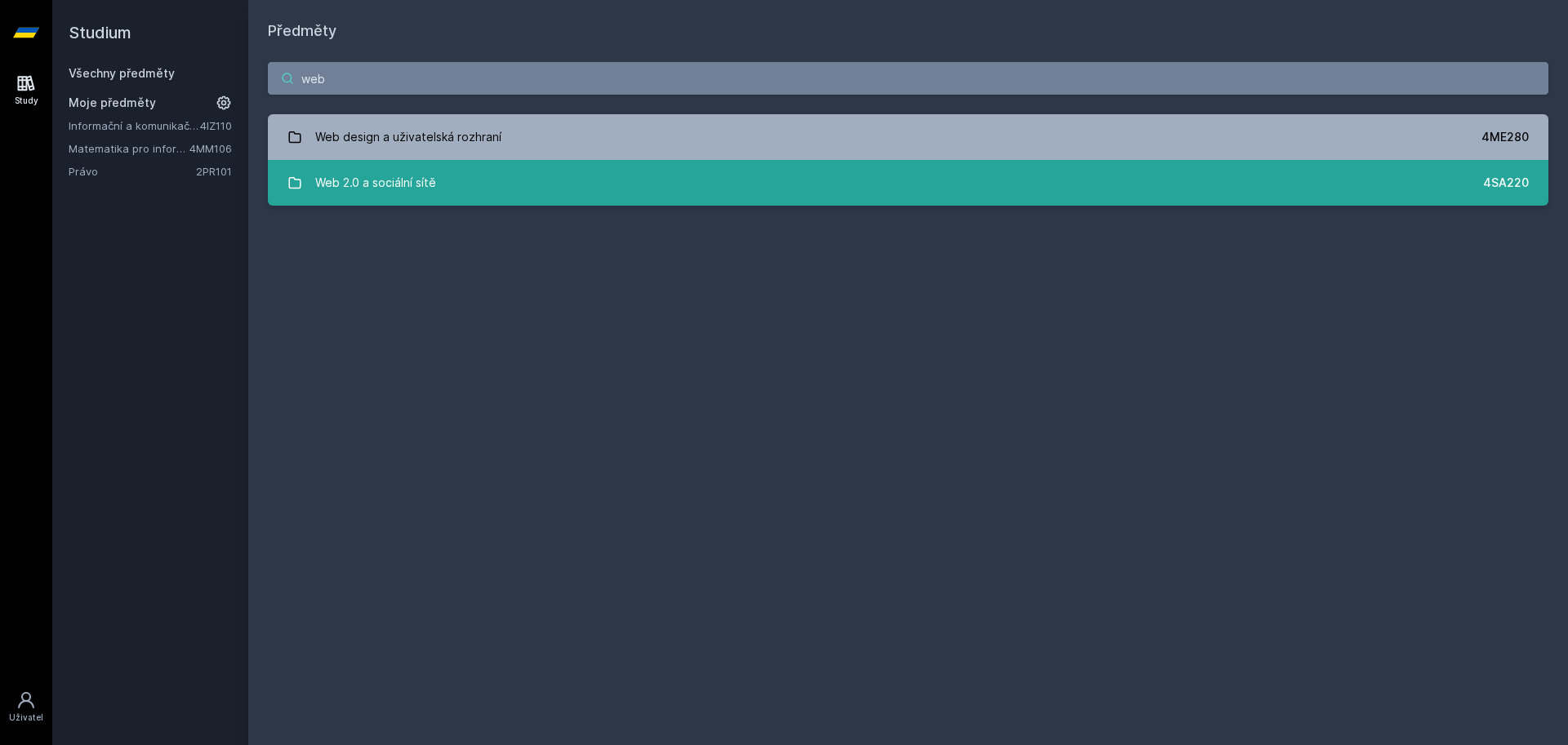
type input "web"
click at [520, 184] on link "Web 2.0 a sociální sítě 4SA220" at bounding box center [908, 182] width 1280 height 46
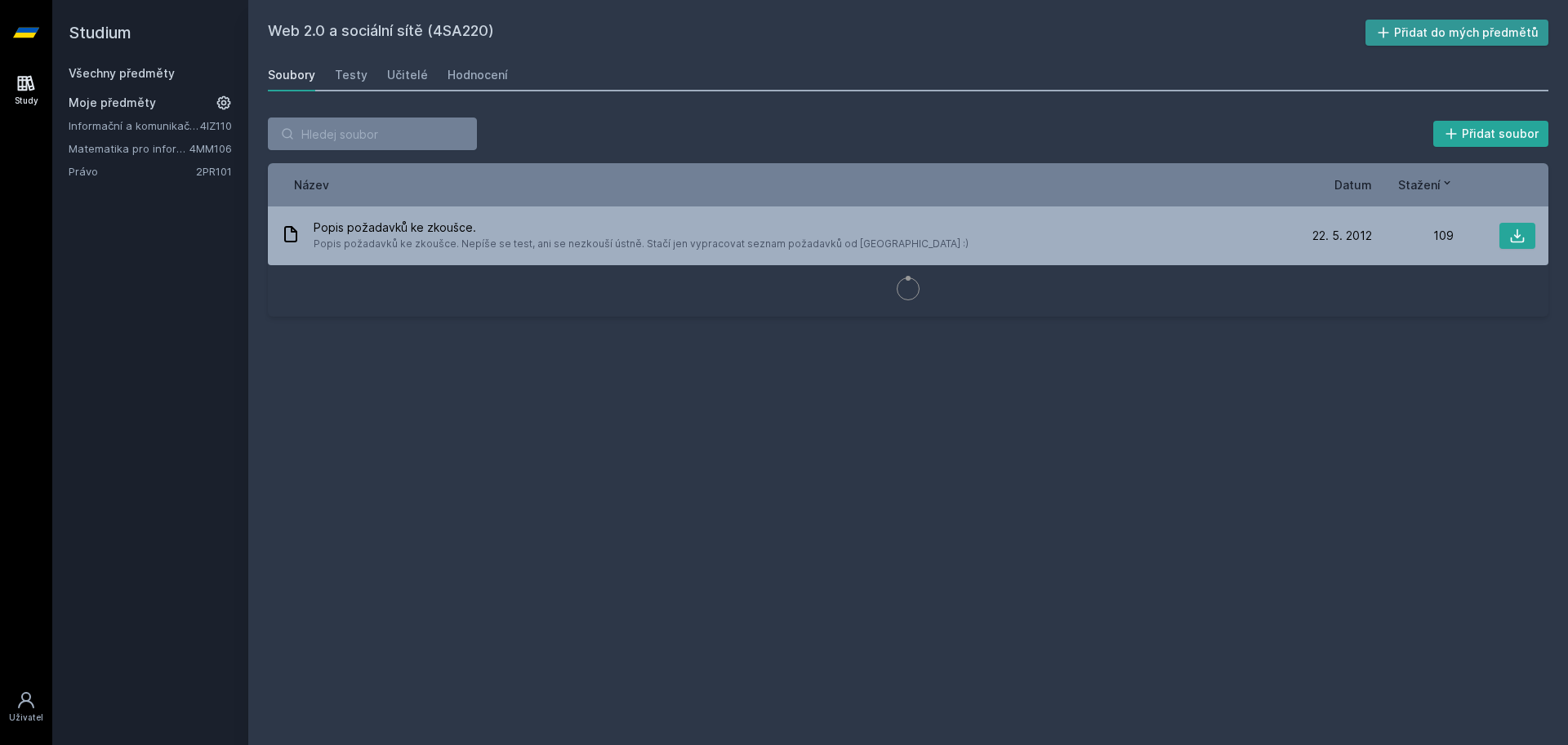
click at [1466, 30] on button "Přidat do mých předmětů" at bounding box center [1457, 32] width 184 height 26
click at [408, 84] on link "Učitelé" at bounding box center [407, 75] width 41 height 32
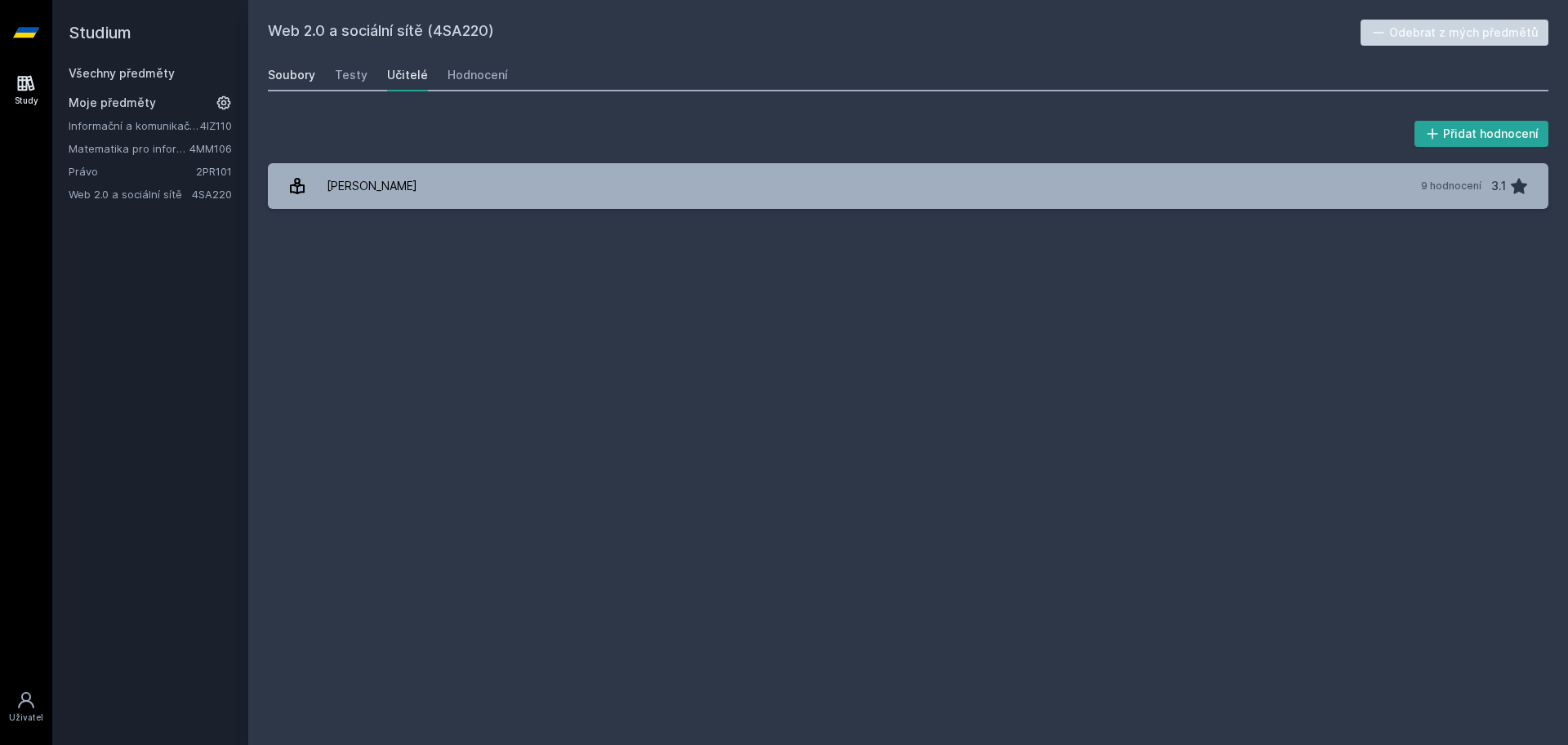
click at [286, 72] on div "Soubory" at bounding box center [292, 74] width 48 height 16
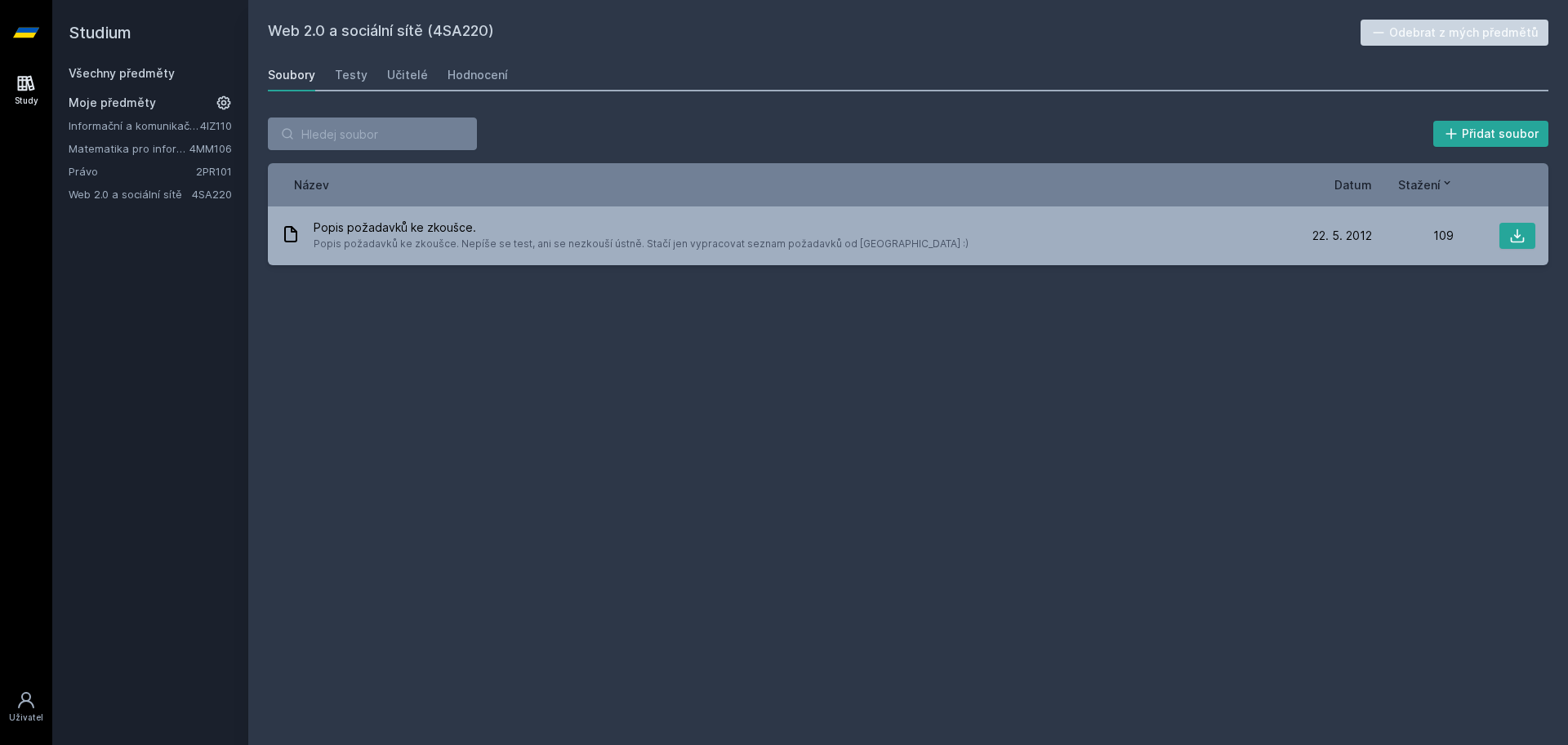
click at [141, 72] on link "Všechny předměty" at bounding box center [122, 73] width 106 height 14
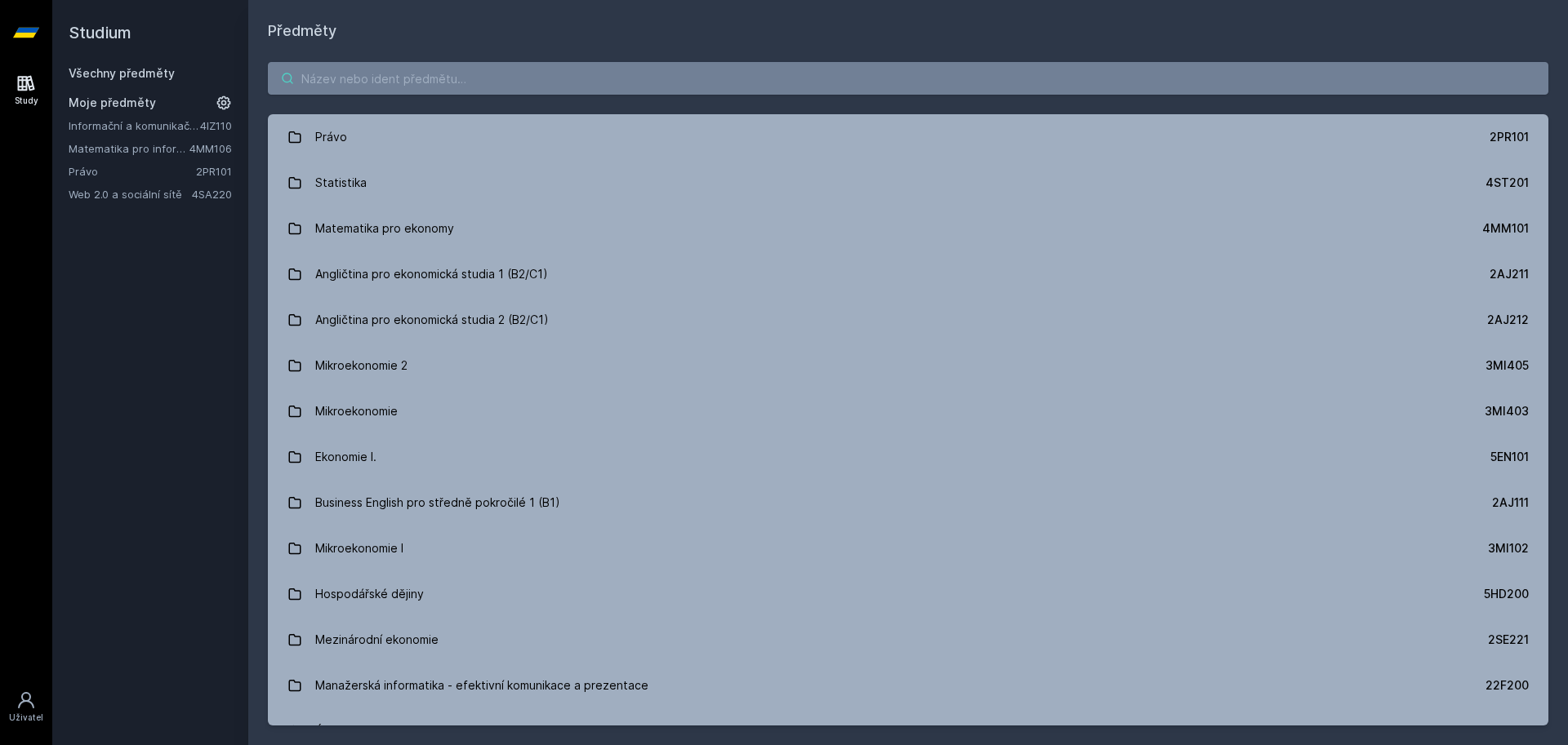
click at [376, 83] on input "search" at bounding box center [908, 78] width 1280 height 32
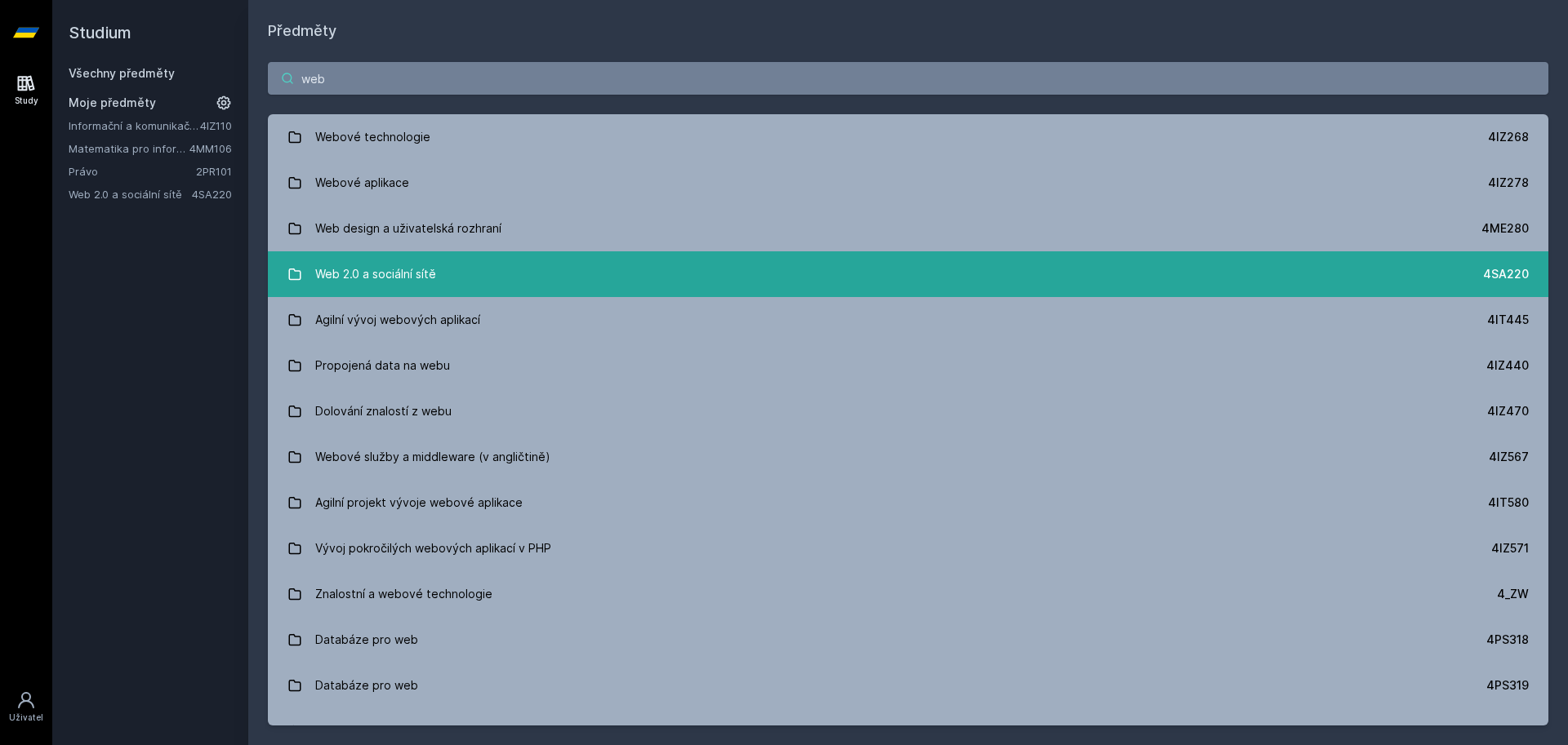
type input "web"
click at [438, 262] on link "Web 2.0 a sociální sítě 4SA220" at bounding box center [908, 274] width 1280 height 46
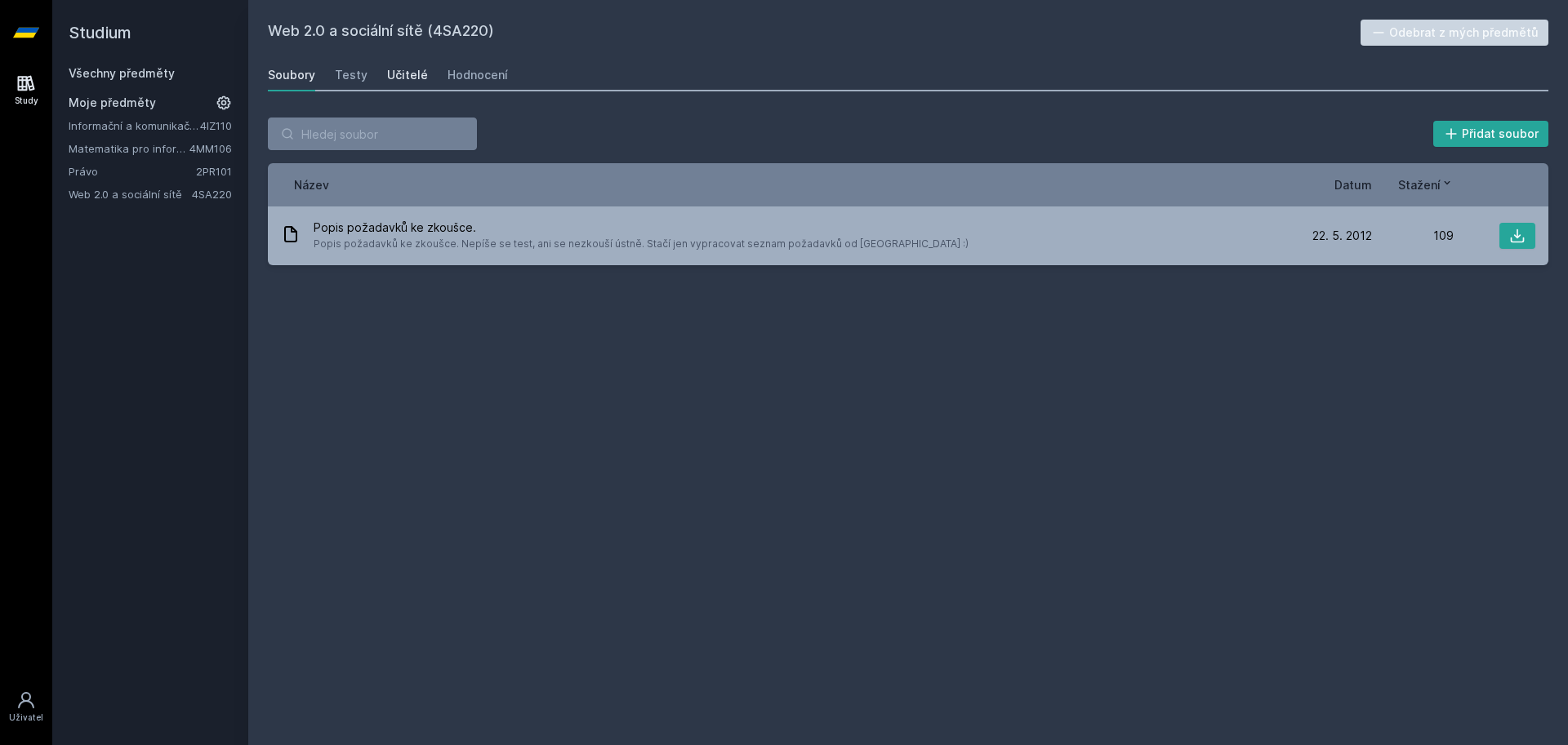
click at [403, 68] on div "Učitelé" at bounding box center [407, 74] width 41 height 16
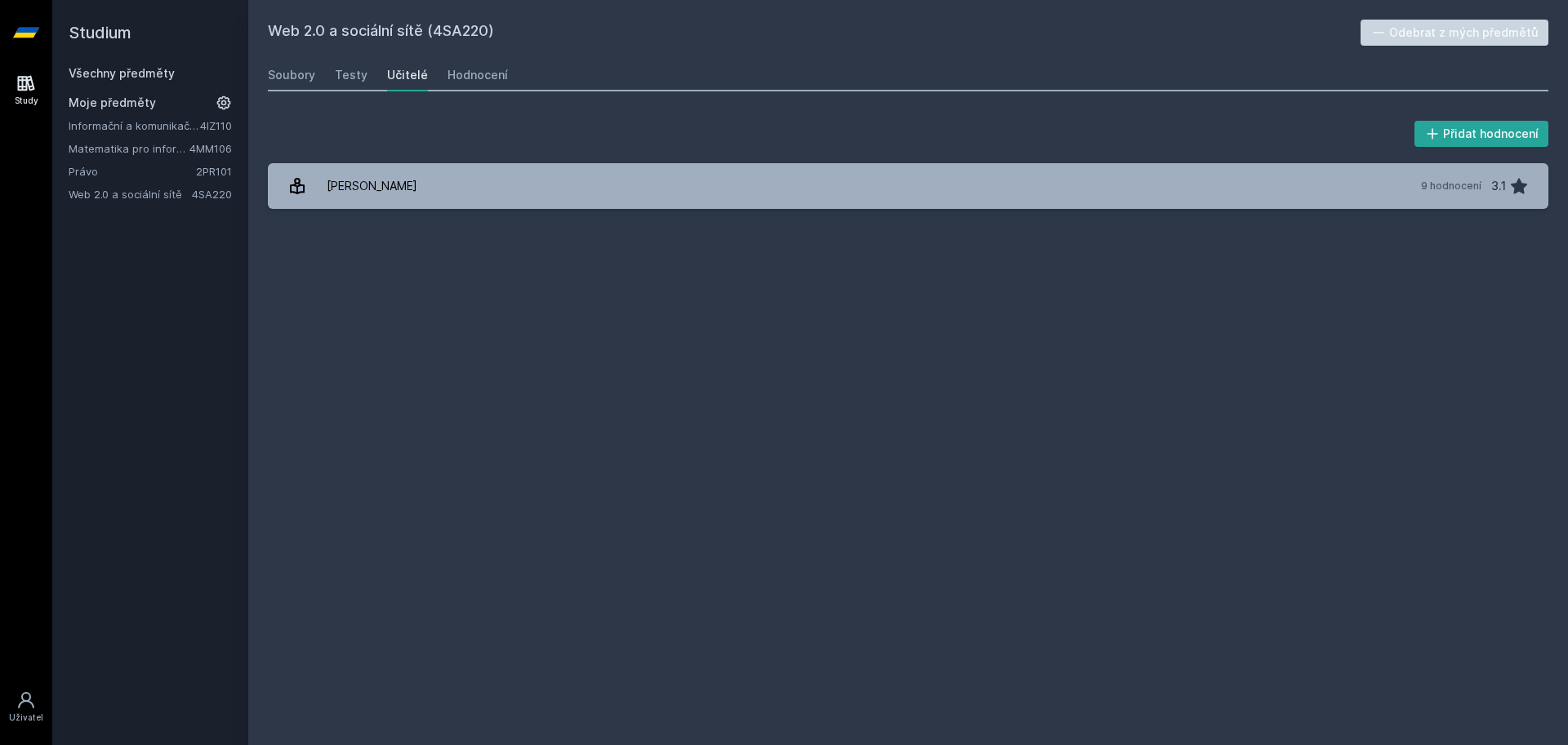
click at [112, 73] on link "Všechny předměty" at bounding box center [122, 73] width 106 height 14
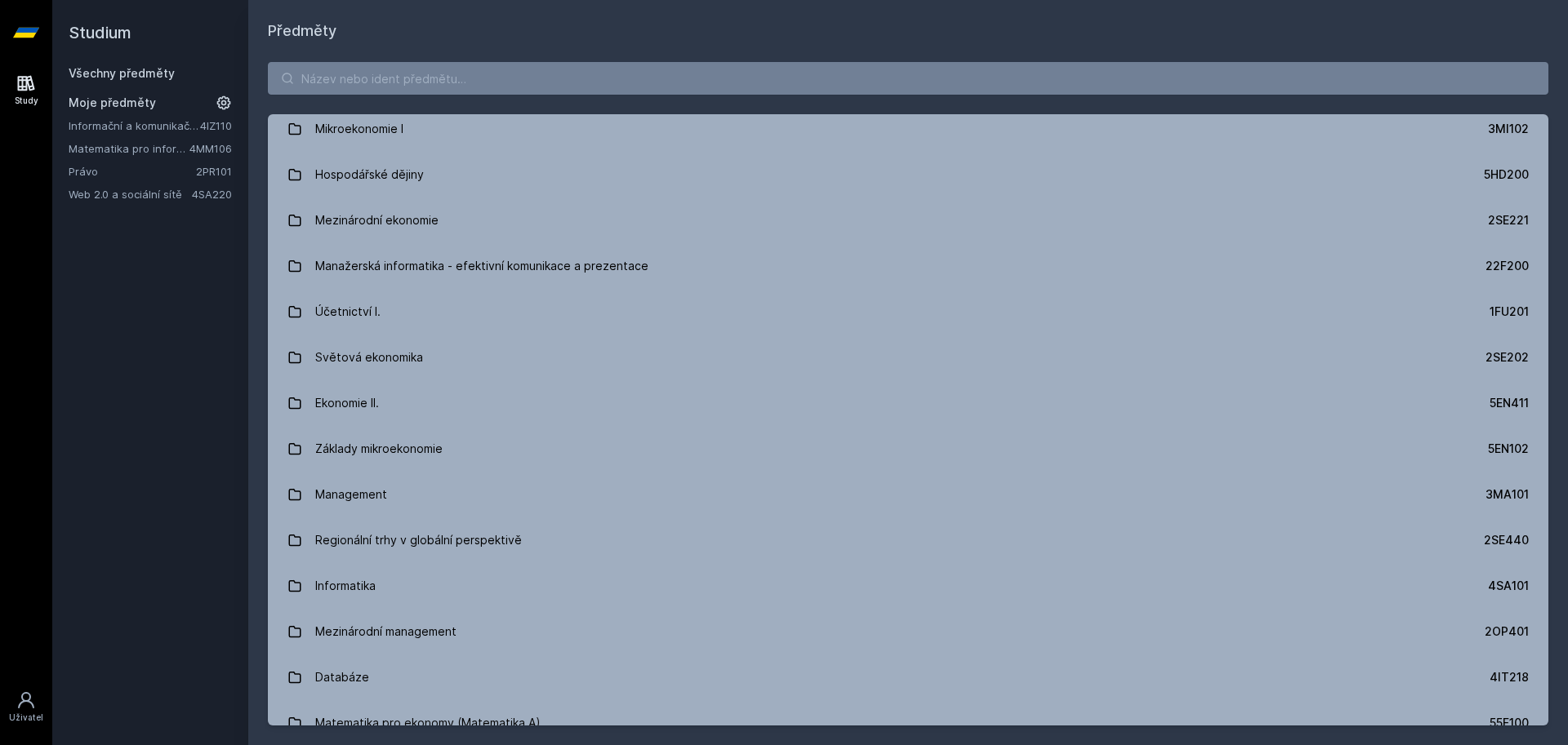
scroll to position [465, 0]
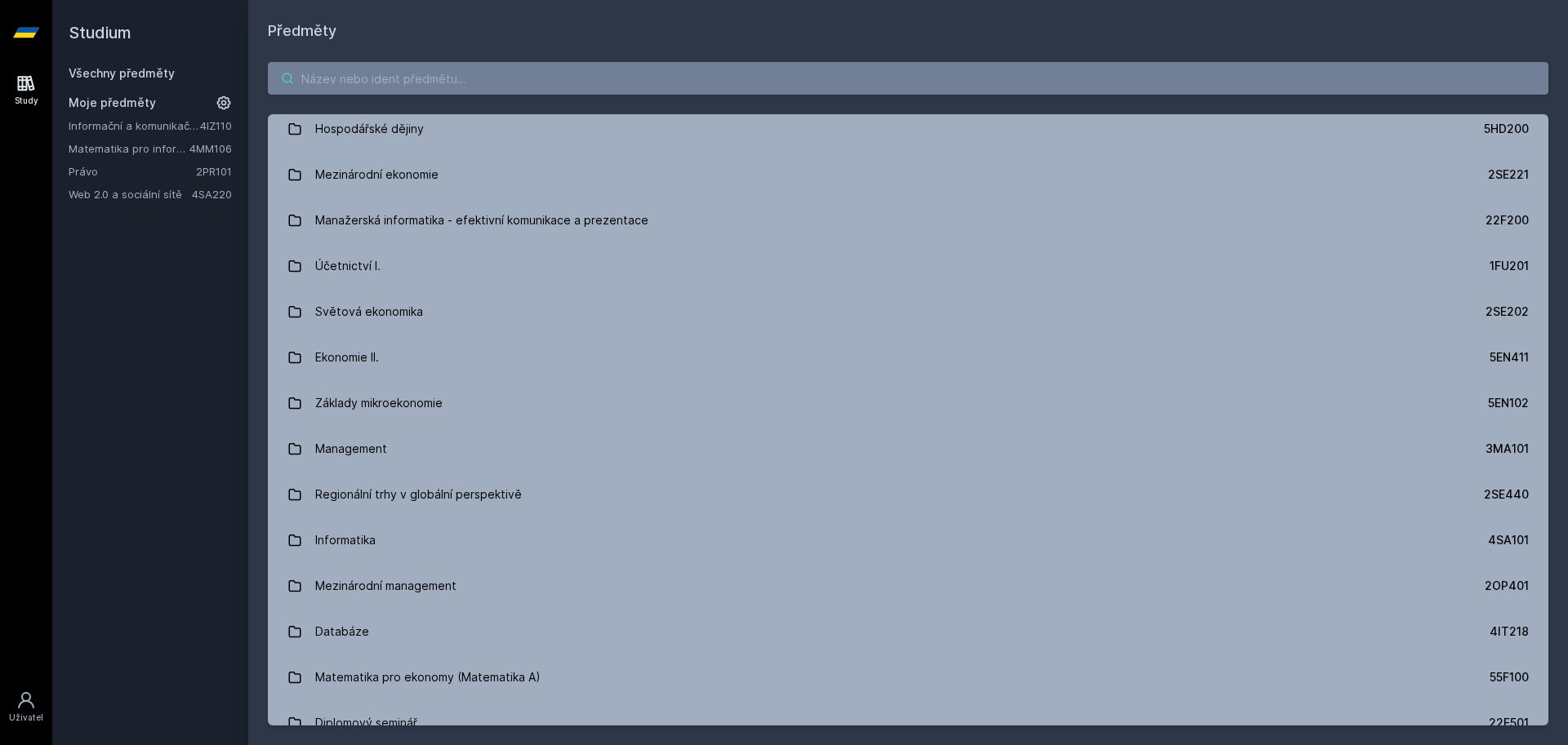
click at [332, 78] on input "search" at bounding box center [908, 78] width 1280 height 32
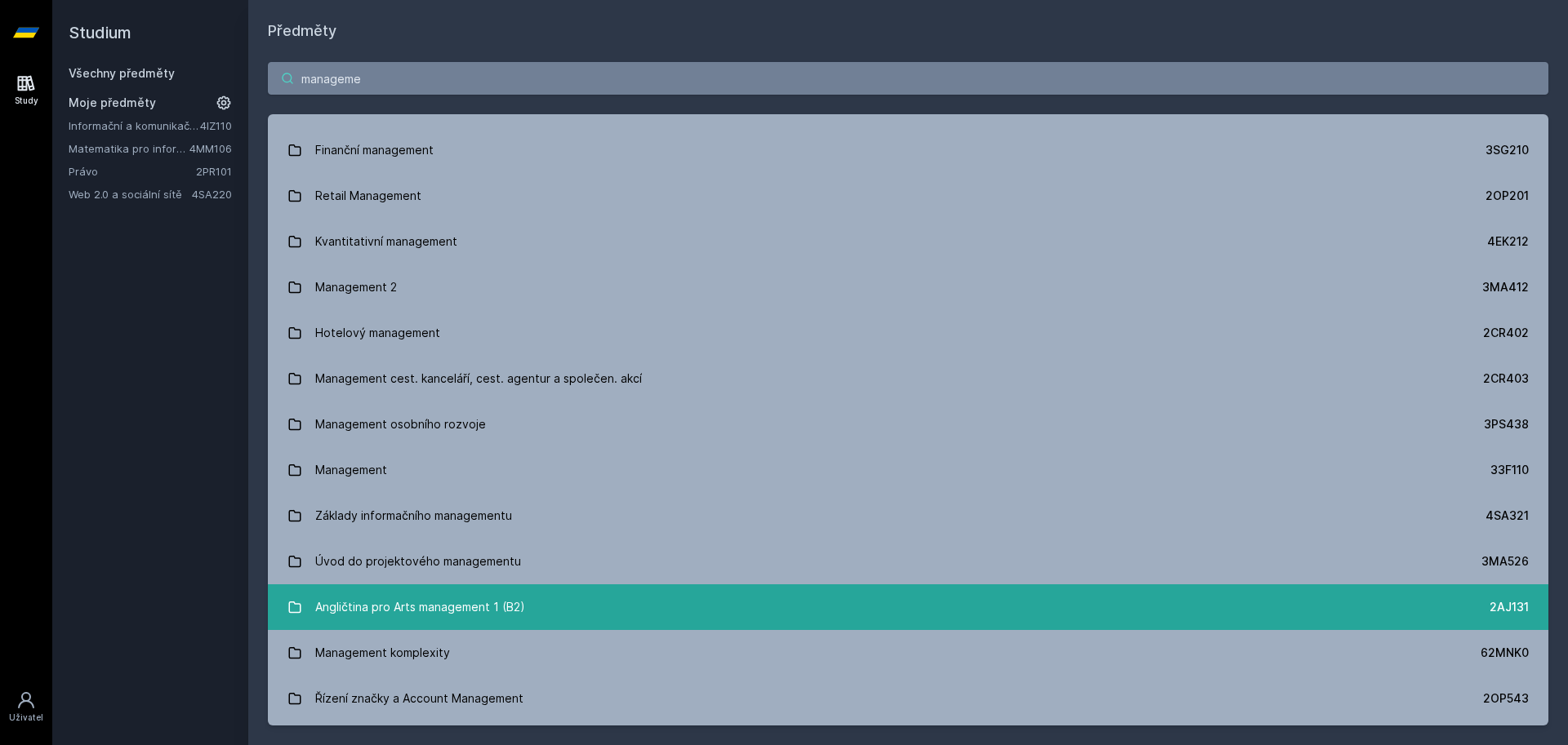
scroll to position [0, 0]
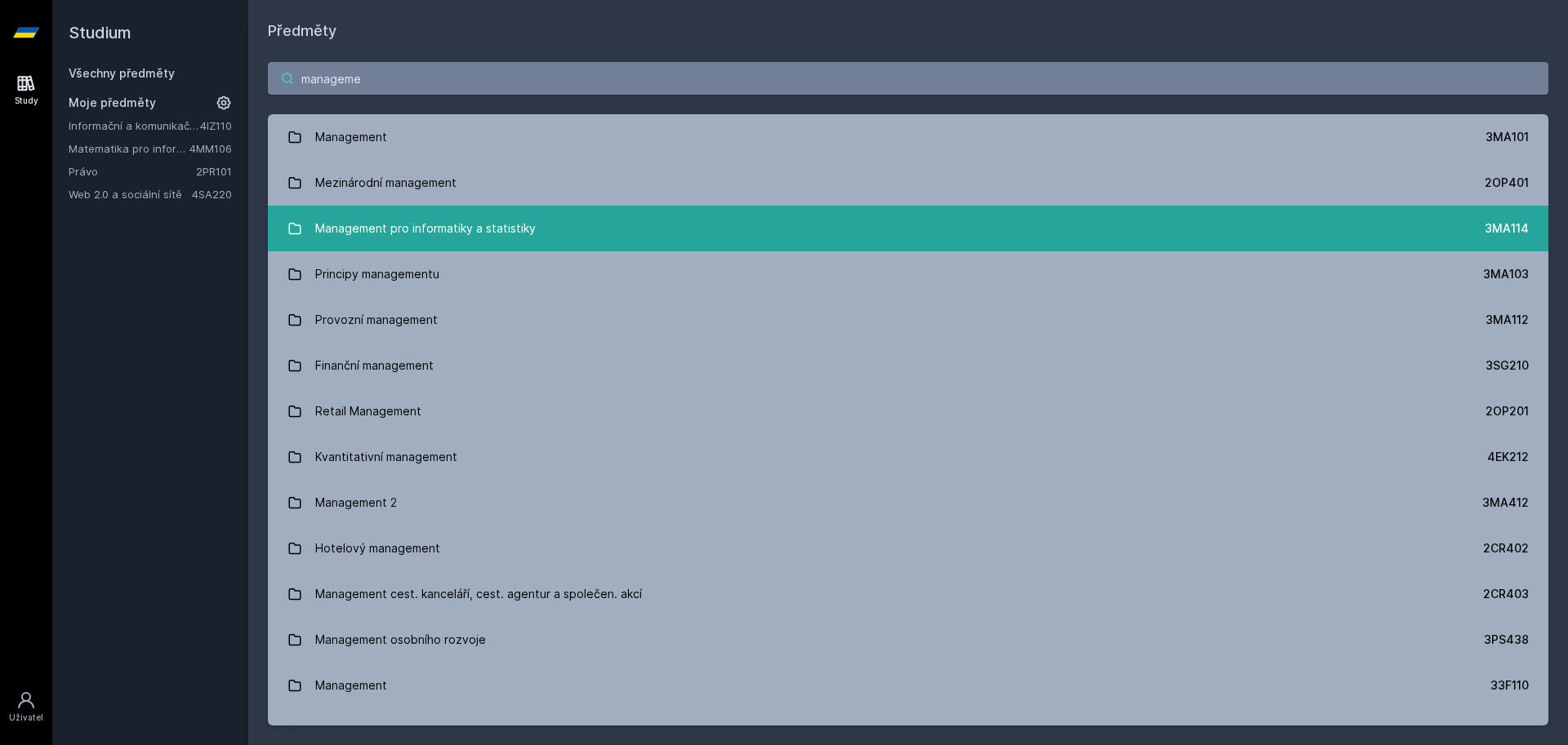
type input "manageme"
click at [452, 234] on div "Management pro informatiky a statistiky" at bounding box center [425, 228] width 221 height 32
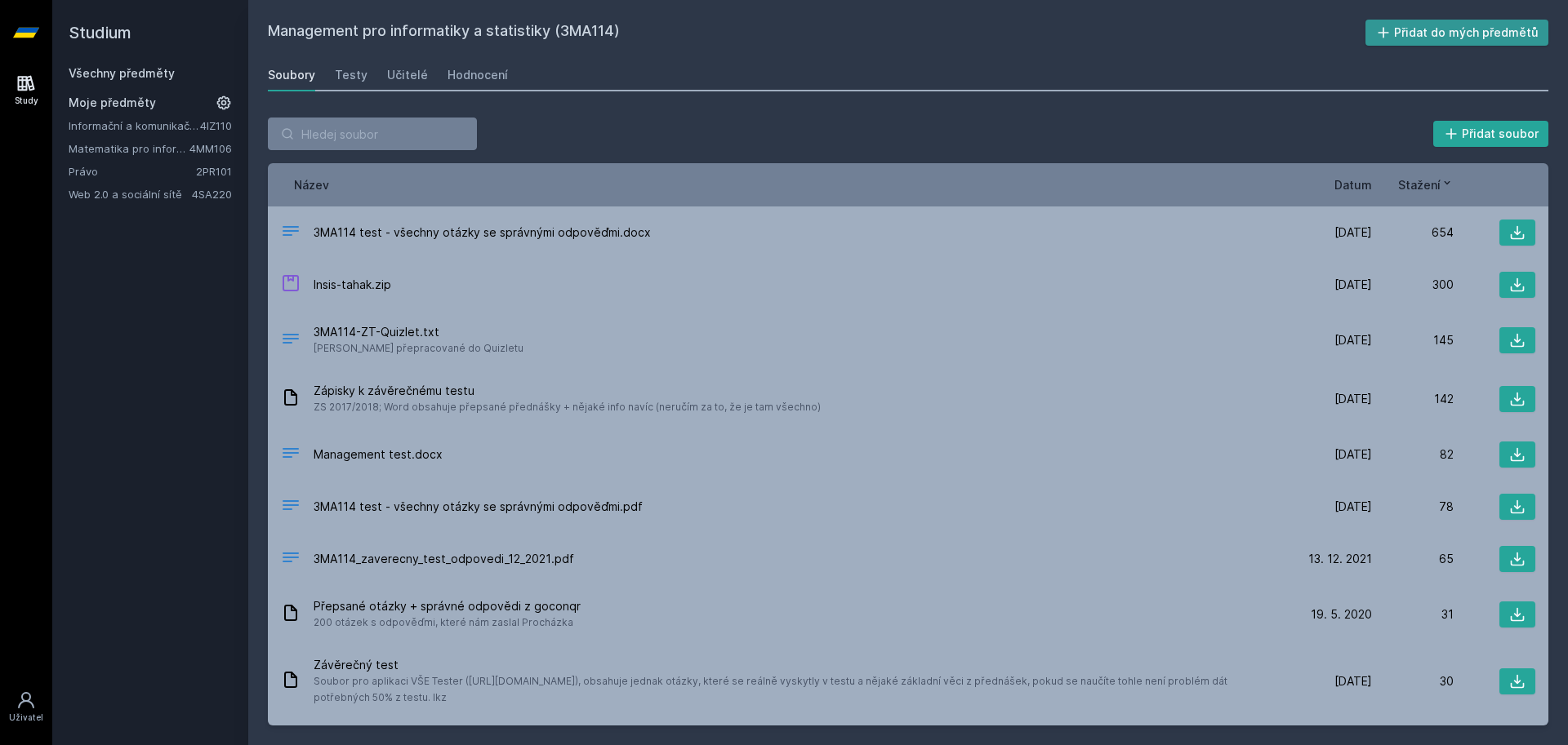
click at [1432, 39] on button "Přidat do mých předmětů" at bounding box center [1457, 32] width 184 height 26
click at [400, 72] on div "Učitelé" at bounding box center [407, 74] width 41 height 16
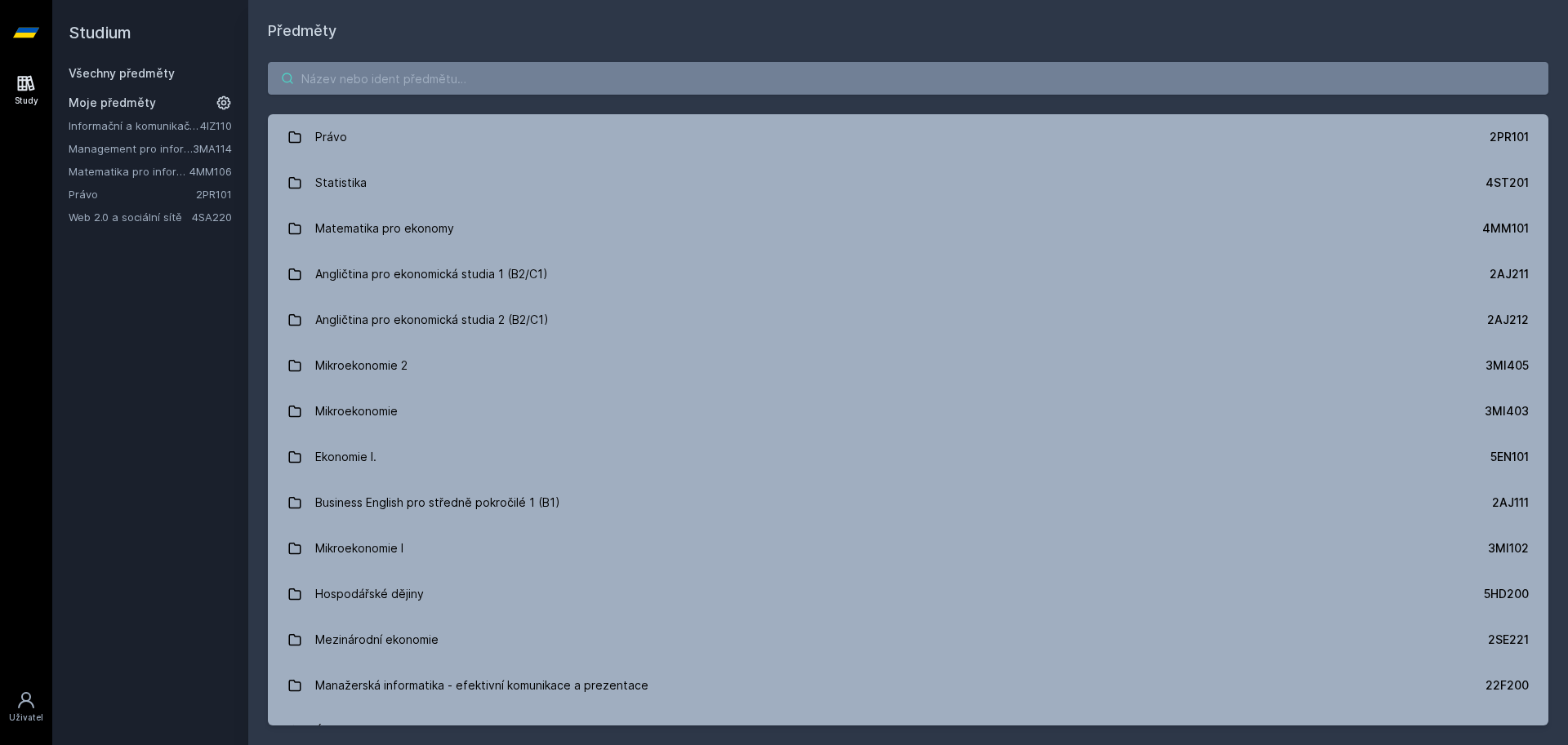
click at [365, 78] on input "search" at bounding box center [908, 78] width 1280 height 32
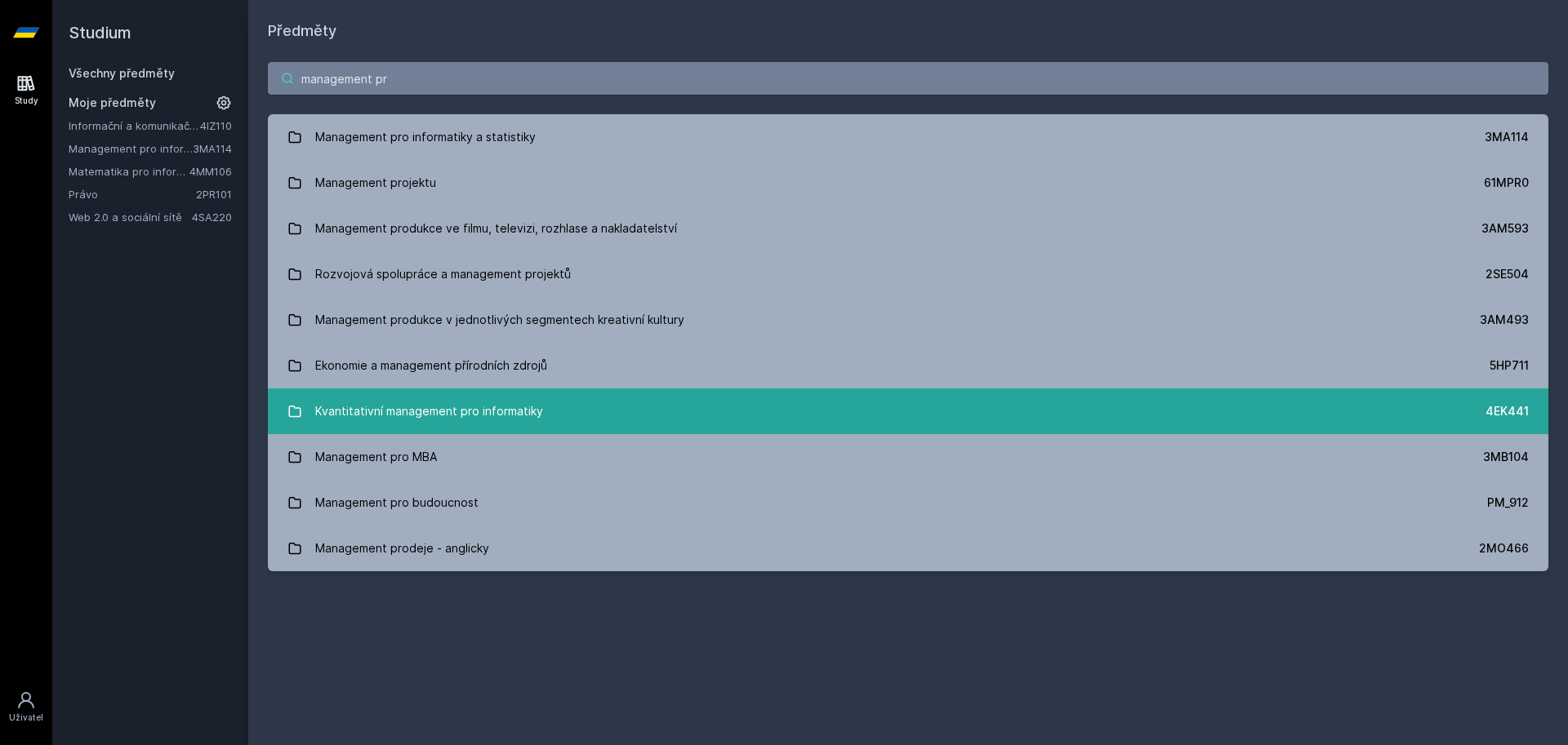
type input "management pr"
click at [473, 413] on div "Kvantitativní management pro informatiky" at bounding box center [429, 411] width 228 height 32
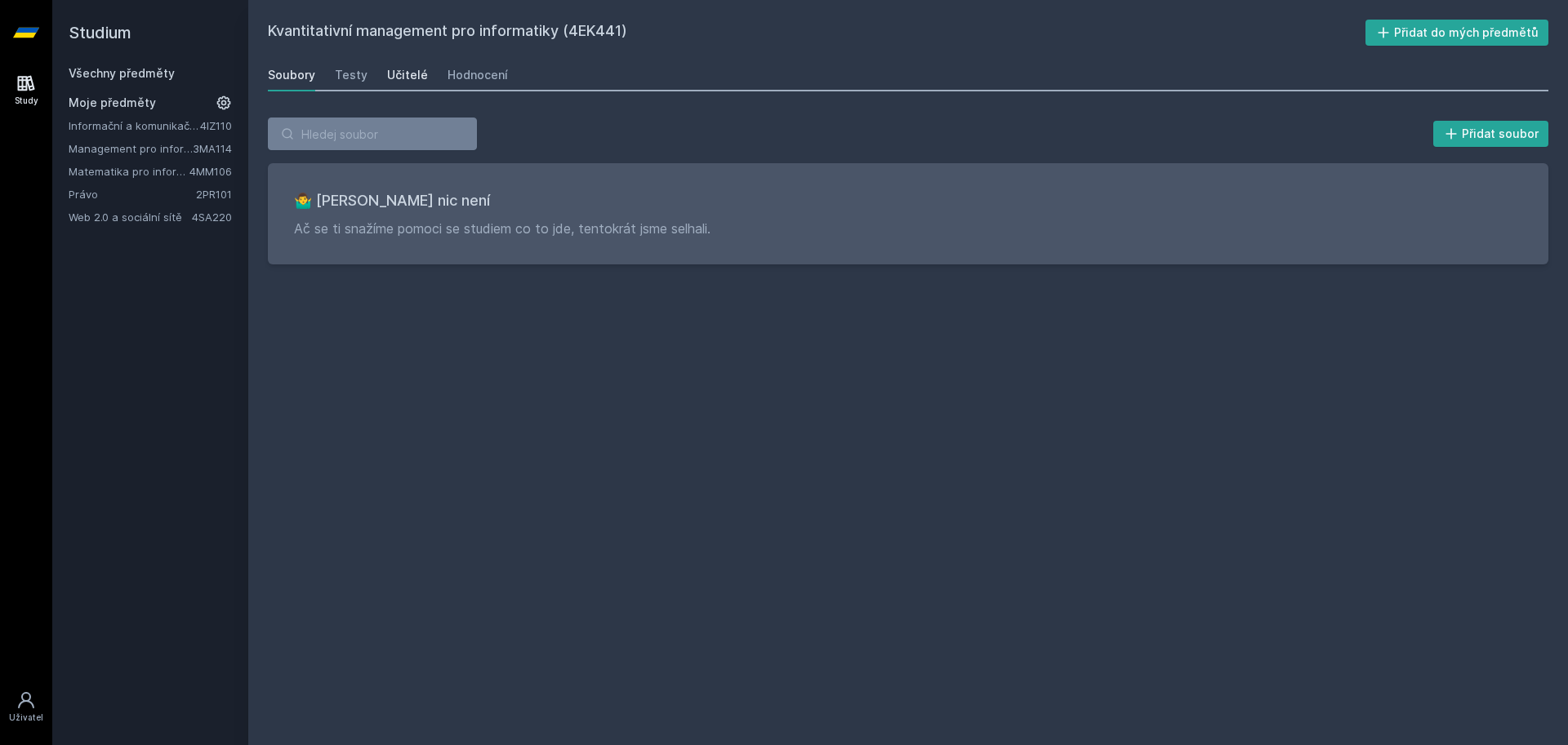
click at [402, 84] on link "Učitelé" at bounding box center [407, 75] width 41 height 32
click at [297, 78] on div "Soubory" at bounding box center [292, 74] width 48 height 16
click at [136, 71] on link "Všechny předměty" at bounding box center [122, 73] width 106 height 14
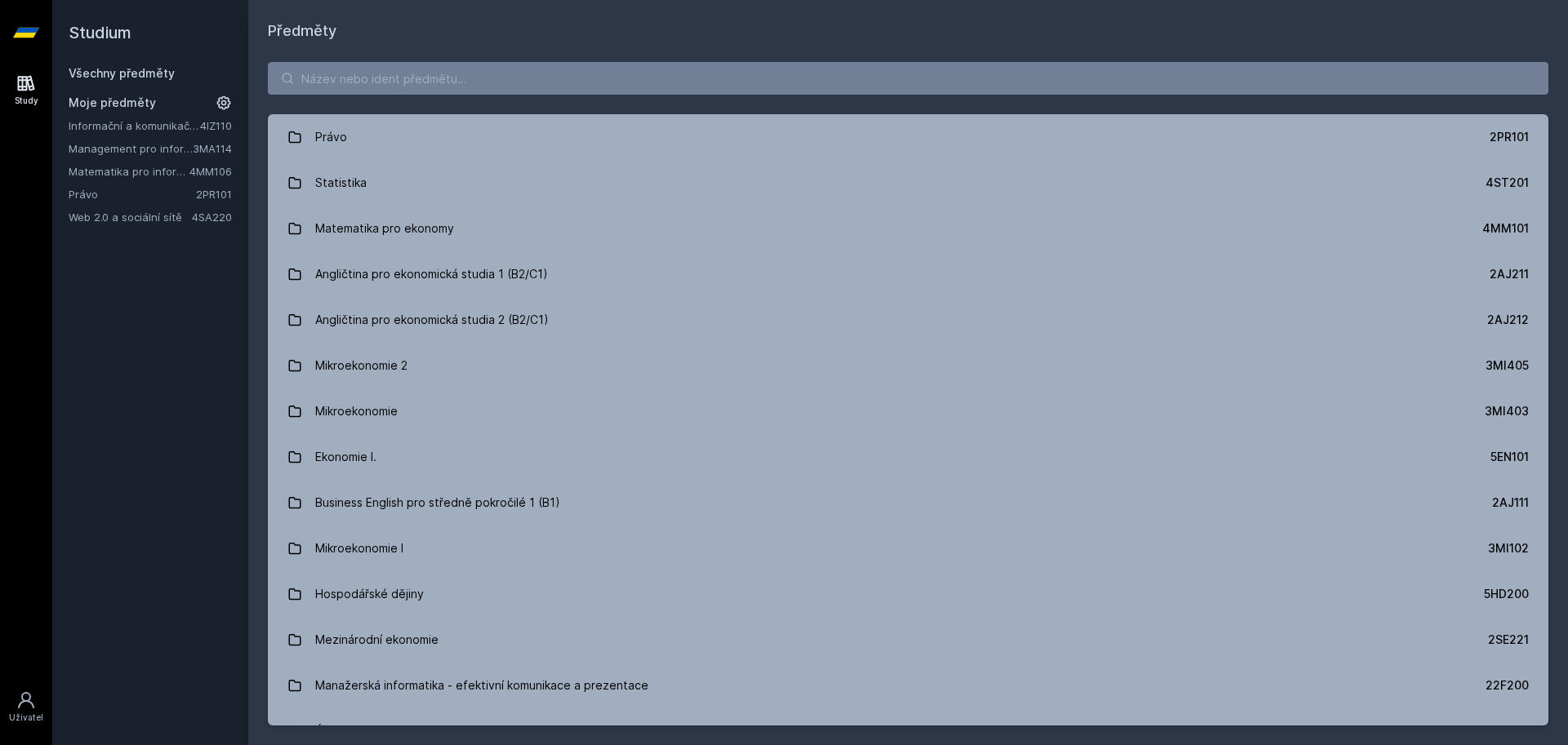
click at [31, 28] on icon at bounding box center [26, 32] width 26 height 10
click at [20, 93] on link "Study" at bounding box center [26, 90] width 46 height 49
click at [31, 701] on icon at bounding box center [26, 699] width 16 height 16
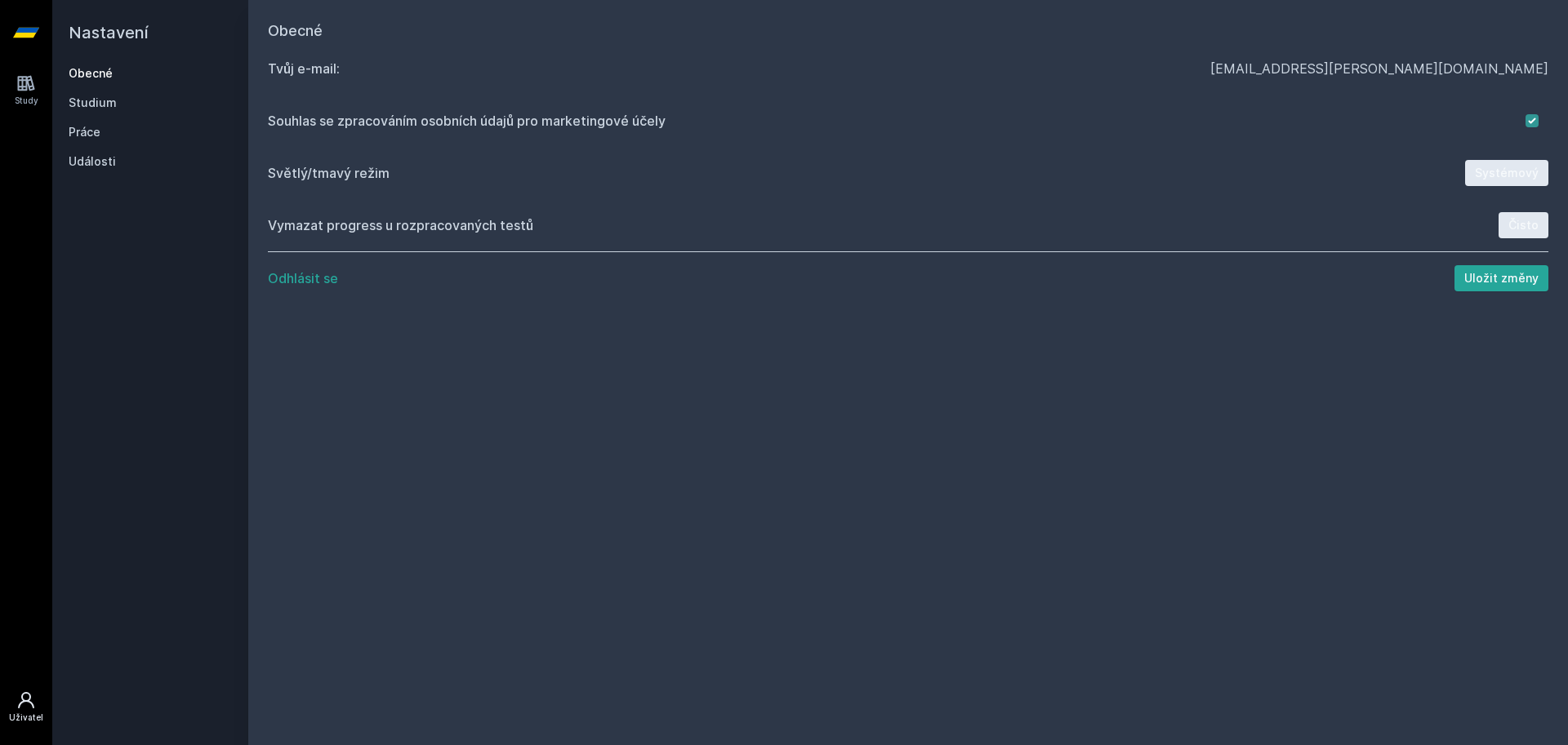
click at [425, 222] on div "Vymazat progress u rozpracovaných testů" at bounding box center [883, 225] width 1230 height 20
click at [335, 174] on div "Světlý/tmavý režim" at bounding box center [866, 173] width 1197 height 20
click at [452, 119] on div "Souhlas se zpracováním osobních údajů pro marketingové účely" at bounding box center [897, 121] width 1257 height 20
drag, startPoint x: 452, startPoint y: 119, endPoint x: 637, endPoint y: 129, distance: 185.3
click at [637, 129] on div "Souhlas se zpracováním osobních údajů pro marketingové účely" at bounding box center [897, 121] width 1257 height 20
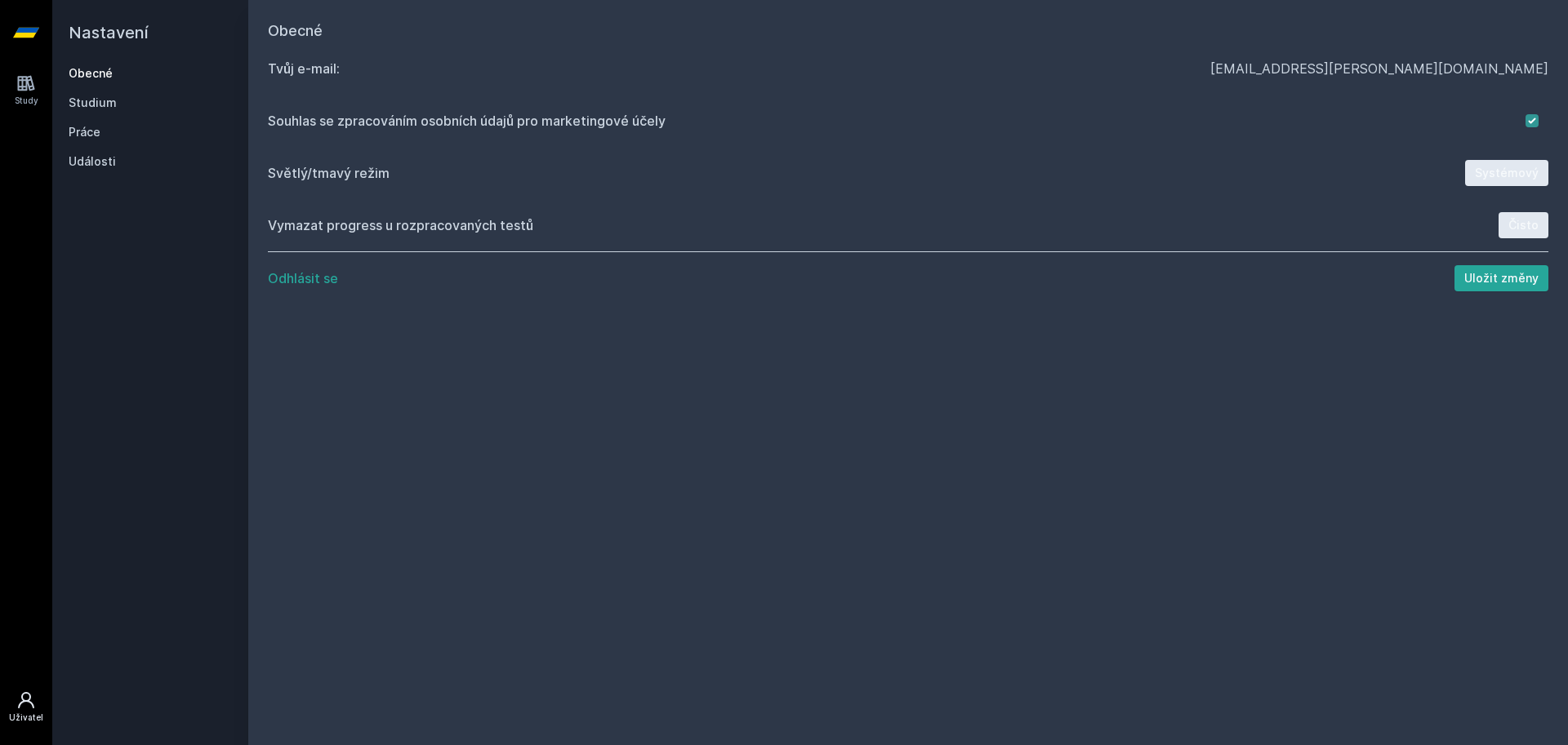
click at [637, 129] on div "Souhlas se zpracováním osobních údajů pro marketingové účely" at bounding box center [897, 121] width 1257 height 20
click at [344, 220] on div "Vymazat progress u rozpracovaných testů" at bounding box center [883, 225] width 1230 height 20
drag, startPoint x: 344, startPoint y: 220, endPoint x: 531, endPoint y: 220, distance: 187.0
click at [531, 220] on div "Vymazat progress u rozpracovaných testů" at bounding box center [883, 225] width 1230 height 20
